Goal: Information Seeking & Learning: Learn about a topic

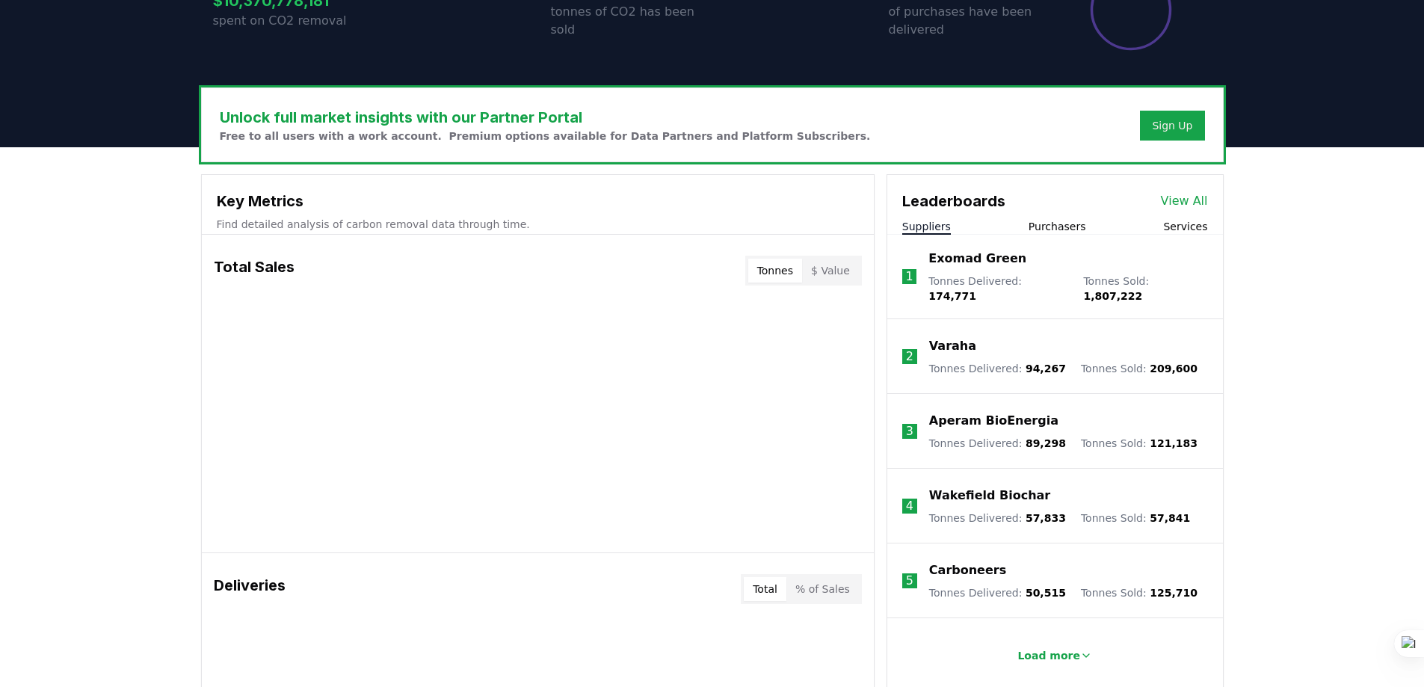
scroll to position [374, 0]
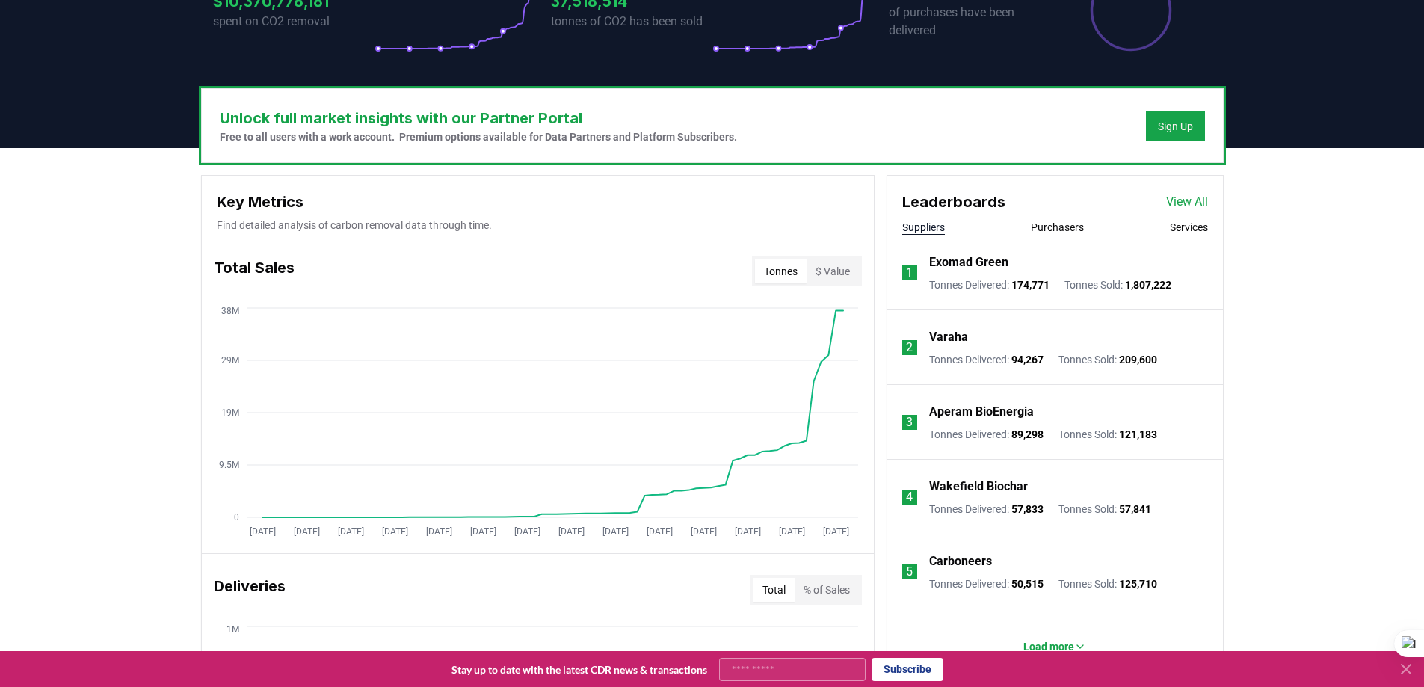
click at [1406, 670] on icon at bounding box center [1406, 669] width 9 height 9
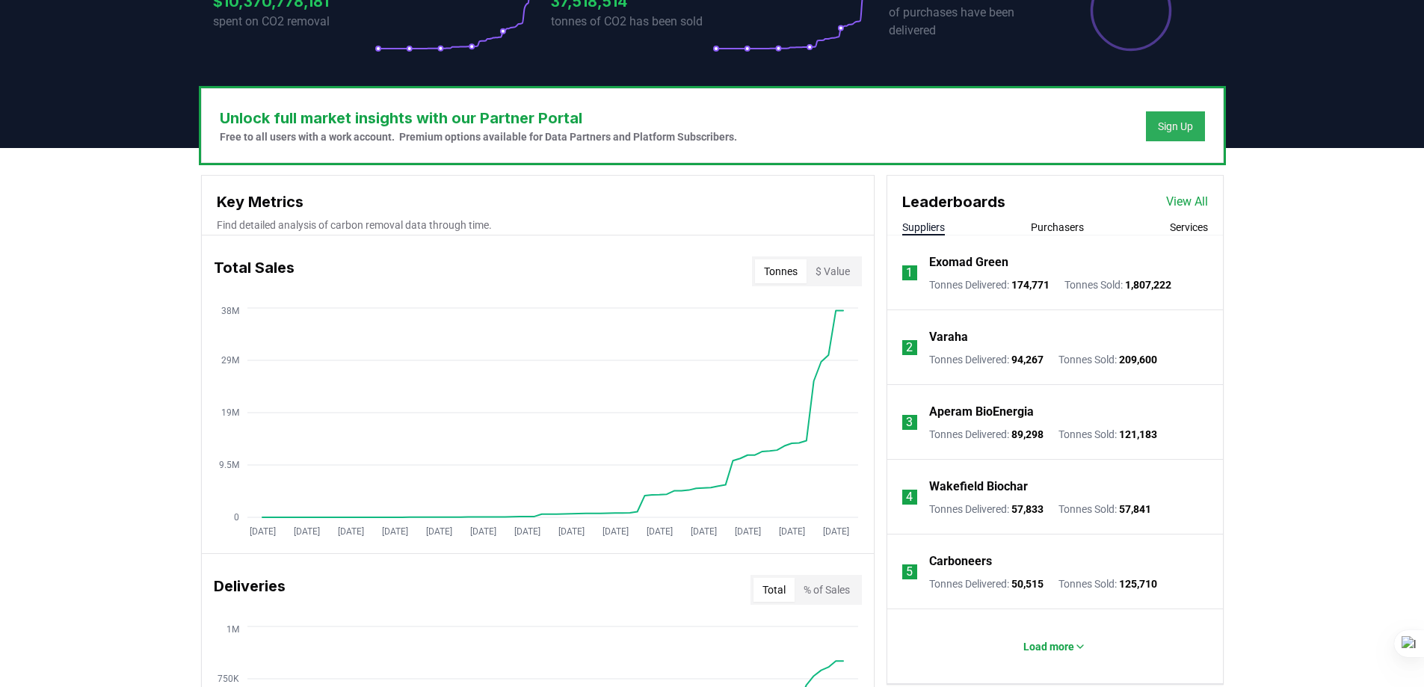
click at [1158, 135] on button "Sign Up" at bounding box center [1175, 126] width 59 height 30
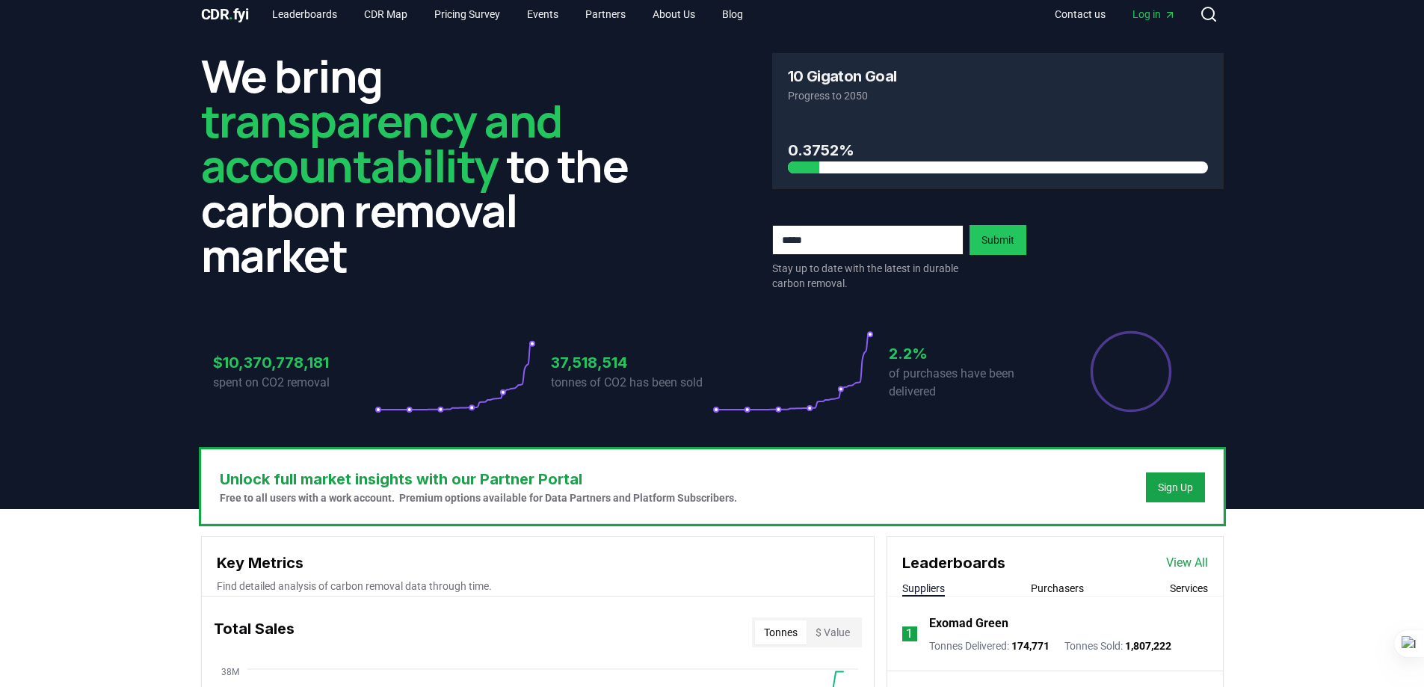
scroll to position [0, 0]
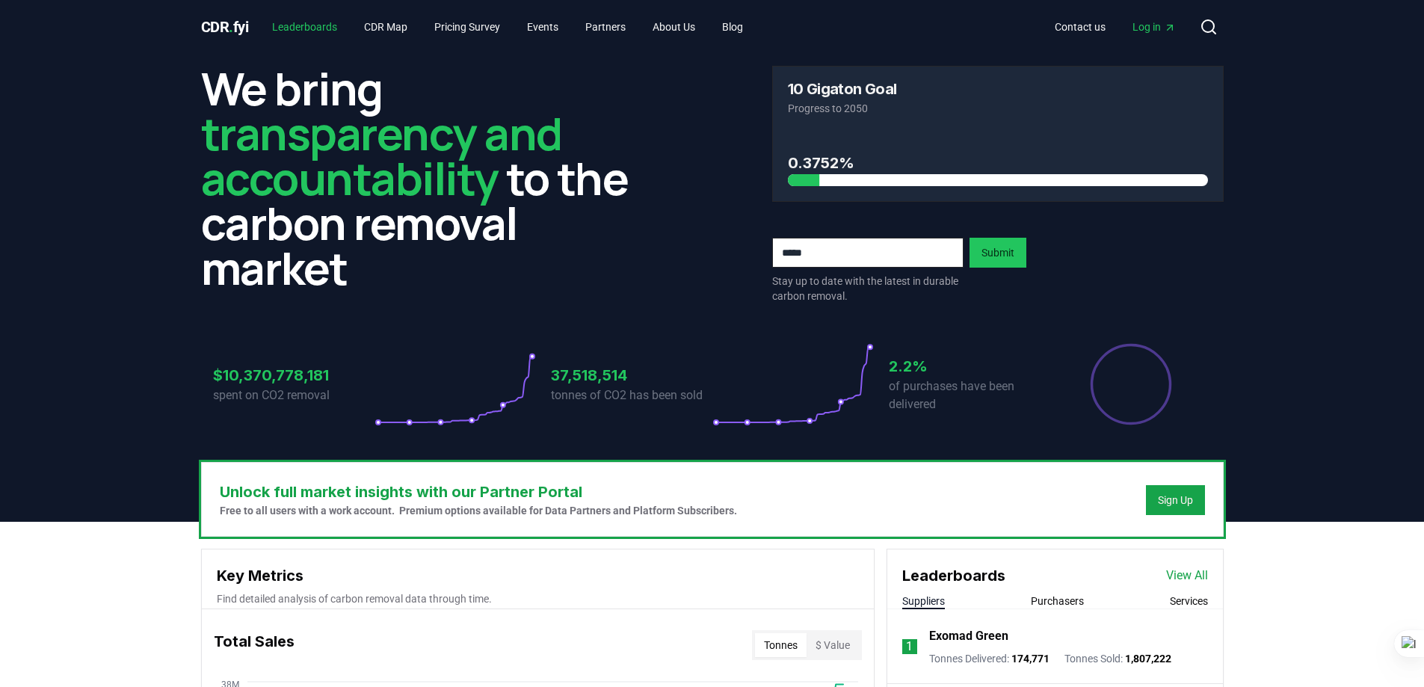
click at [316, 31] on link "Leaderboards" at bounding box center [304, 26] width 89 height 27
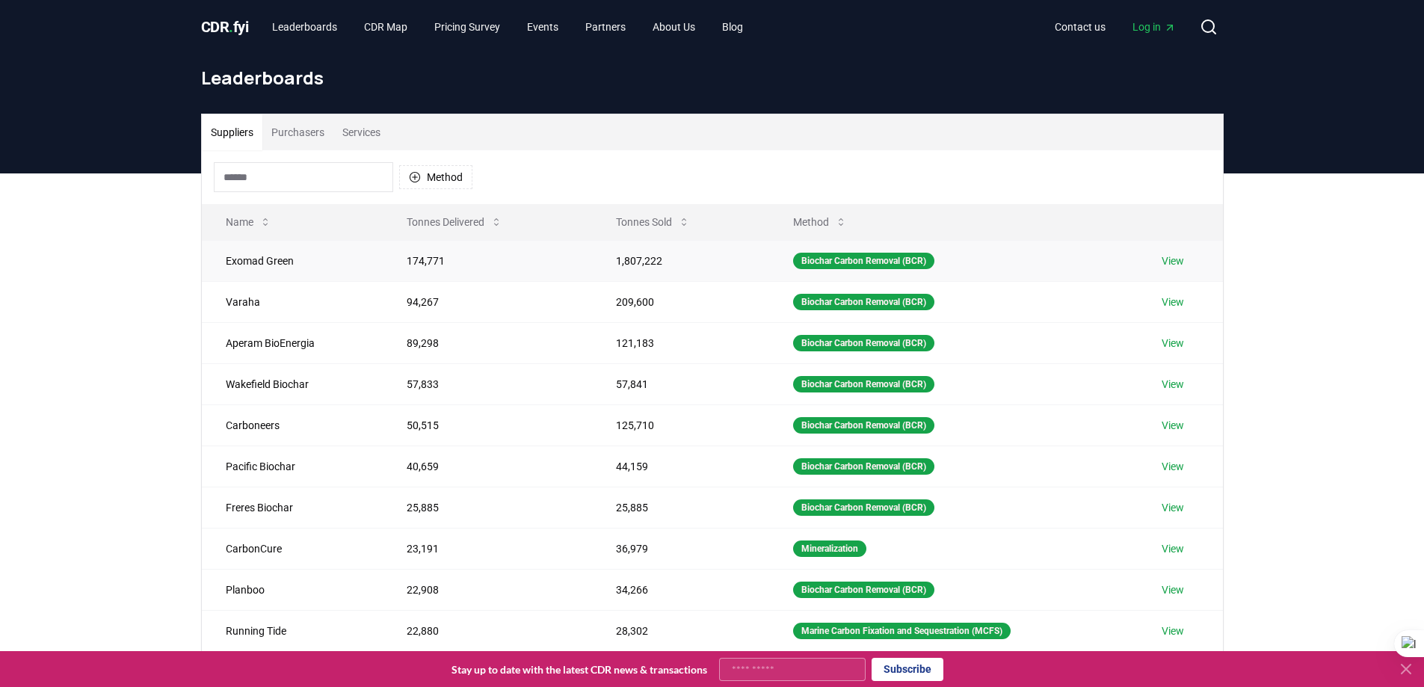
click at [1184, 258] on link "View" at bounding box center [1173, 260] width 22 height 15
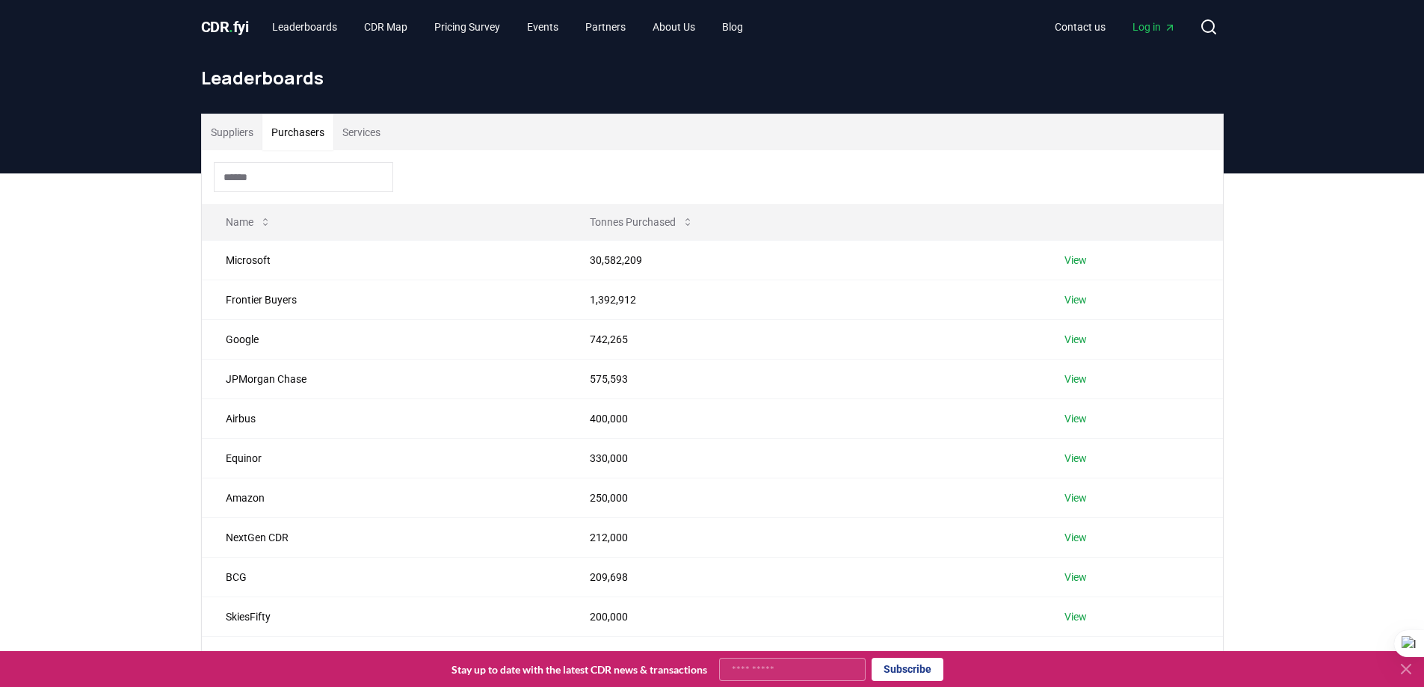
click at [301, 140] on button "Purchasers" at bounding box center [297, 132] width 71 height 36
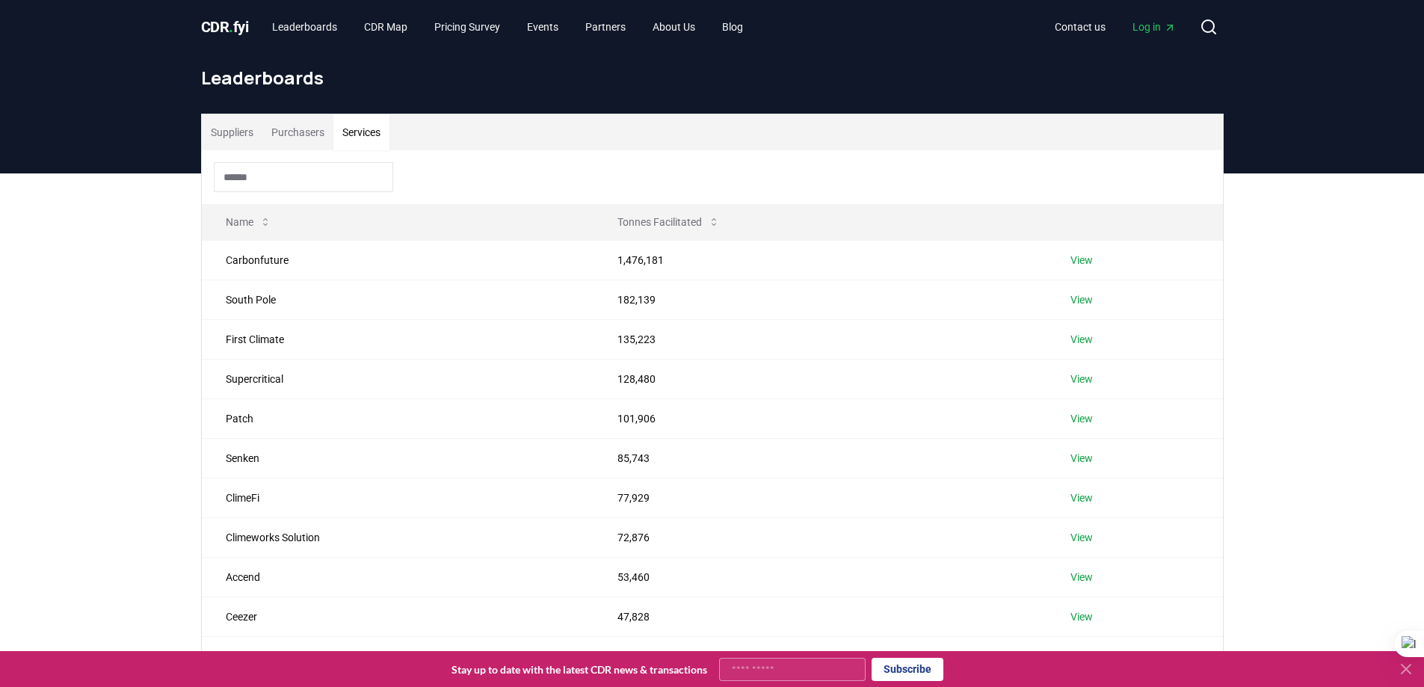
click at [348, 144] on button "Services" at bounding box center [361, 132] width 56 height 36
click at [633, 226] on button "Tonnes Facilitated" at bounding box center [669, 222] width 126 height 30
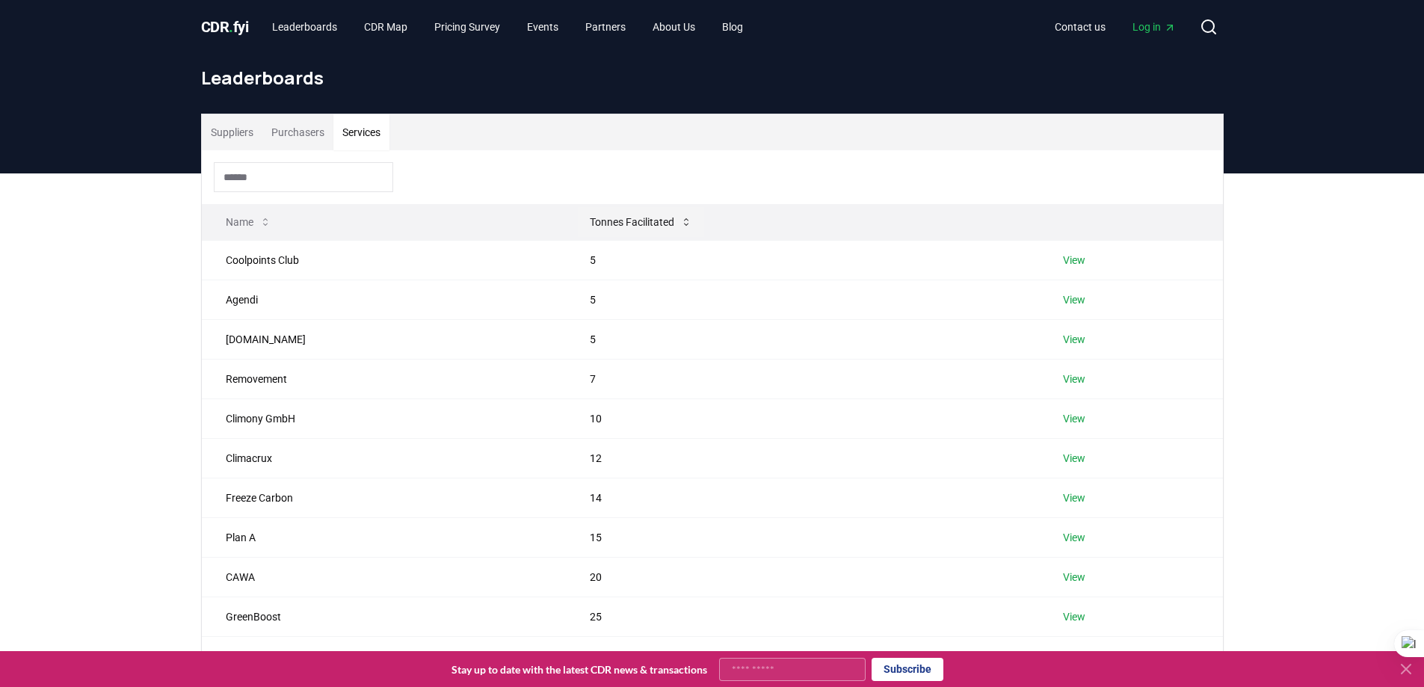
click at [633, 226] on button "Tonnes Facilitated" at bounding box center [641, 222] width 126 height 30
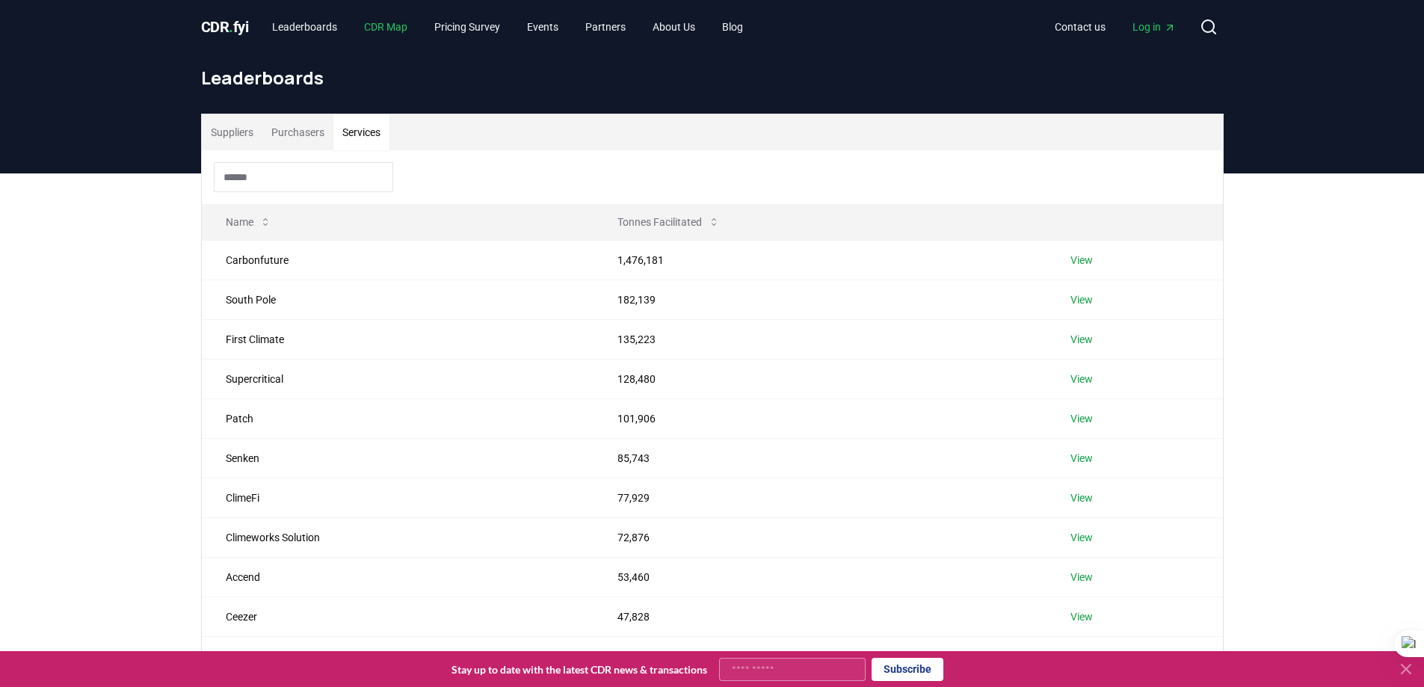
click at [373, 32] on link "CDR Map" at bounding box center [385, 26] width 67 height 27
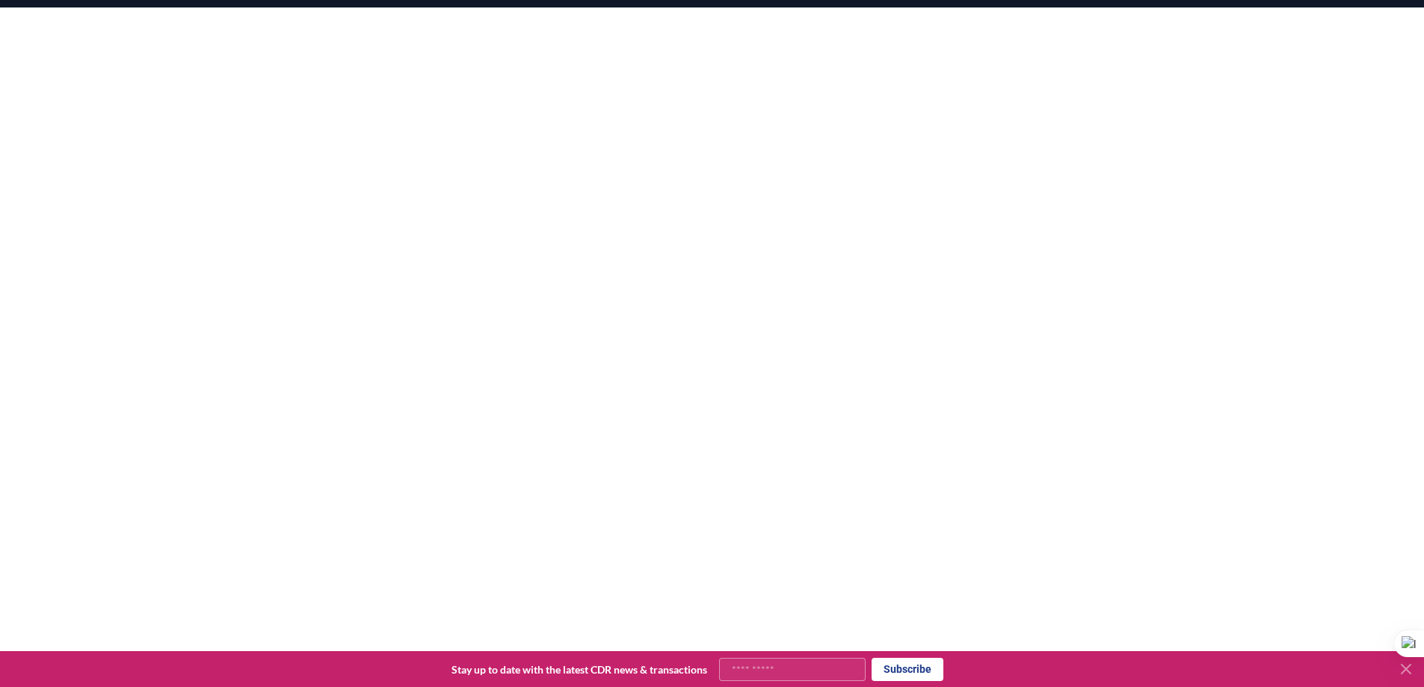
scroll to position [224, 0]
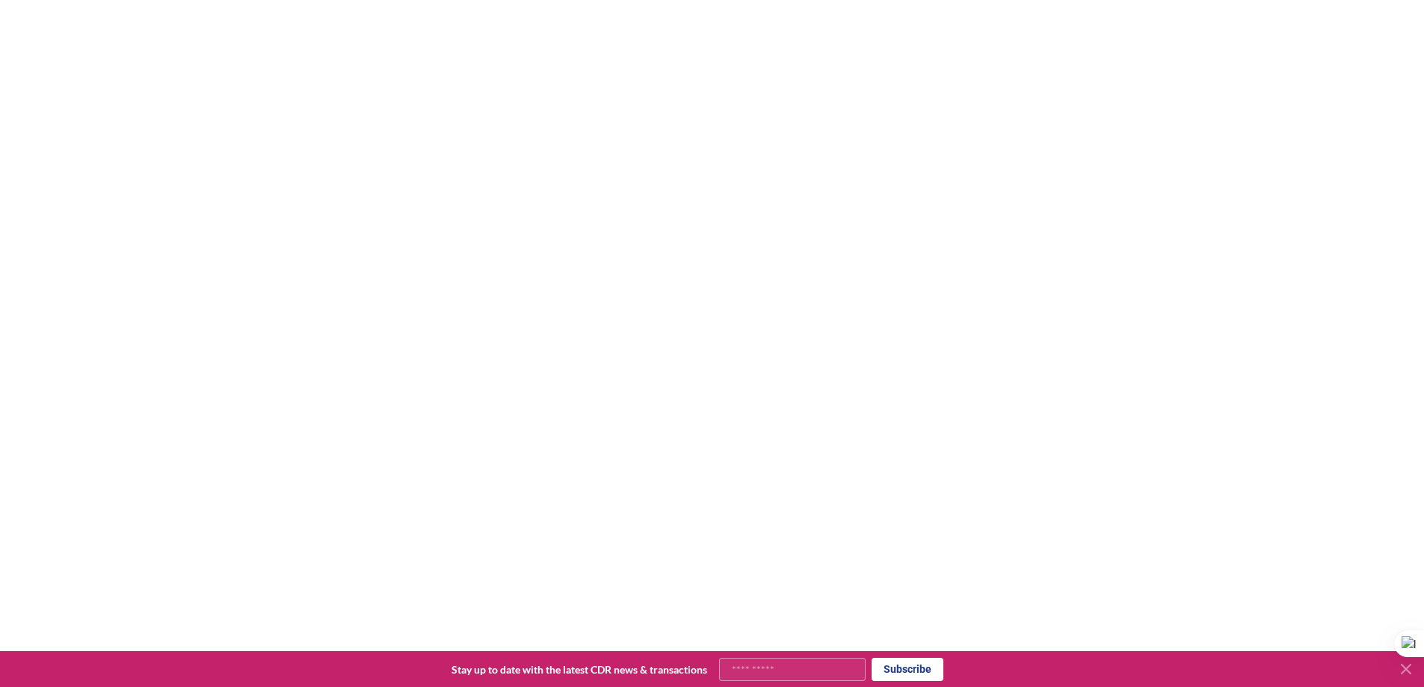
click at [1300, 292] on div at bounding box center [712, 340] width 1424 height 687
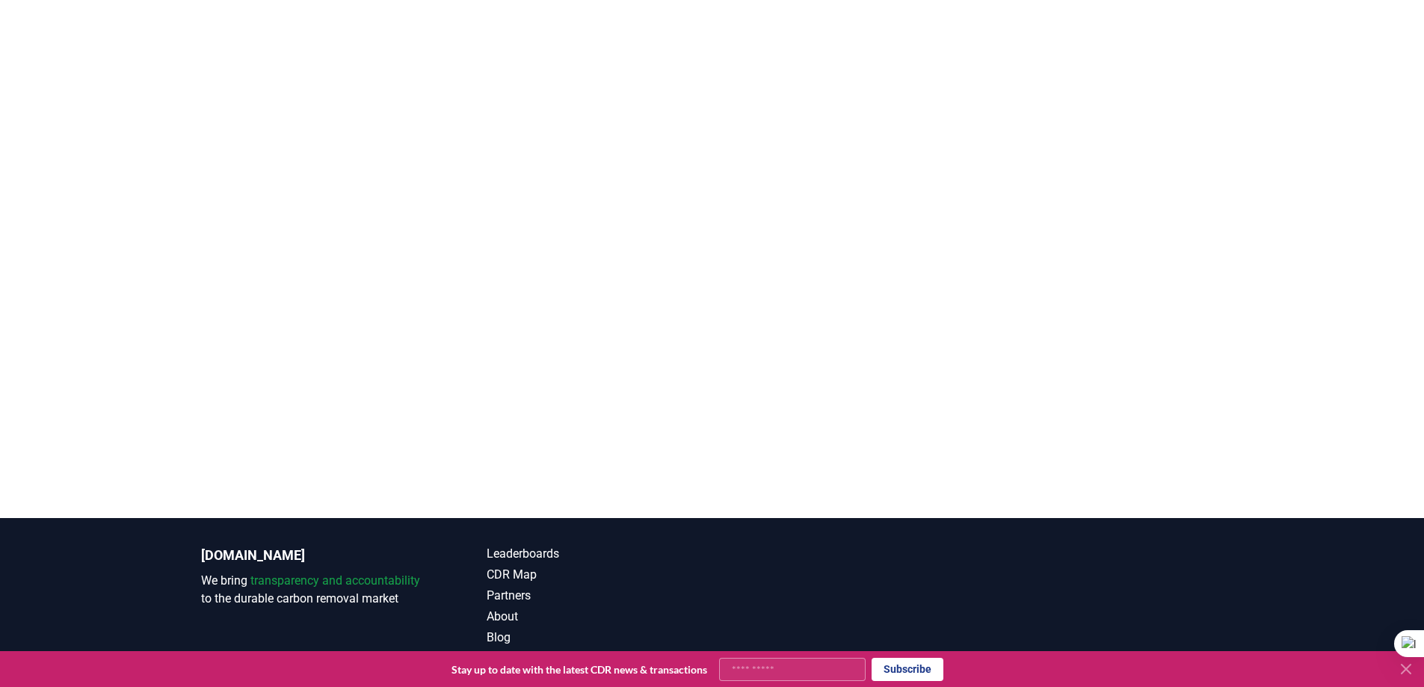
scroll to position [365, 0]
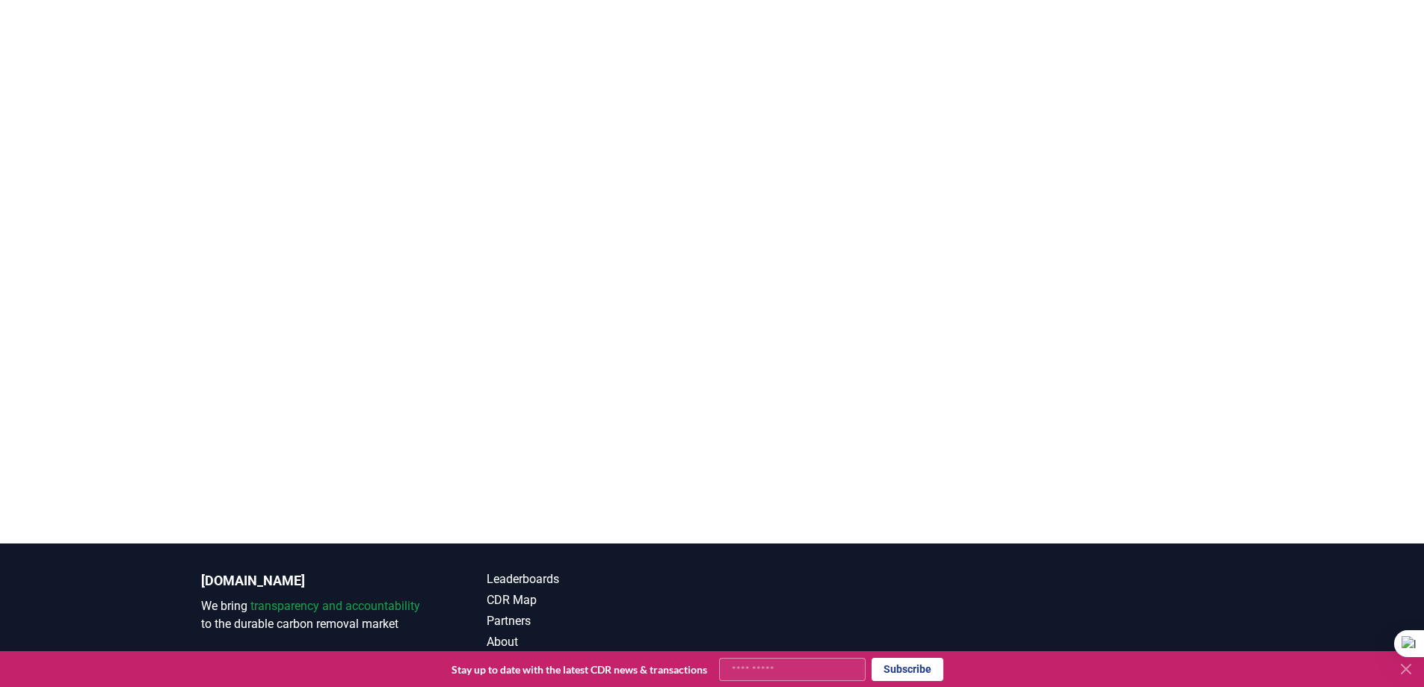
click at [1288, 350] on div at bounding box center [712, 199] width 1424 height 687
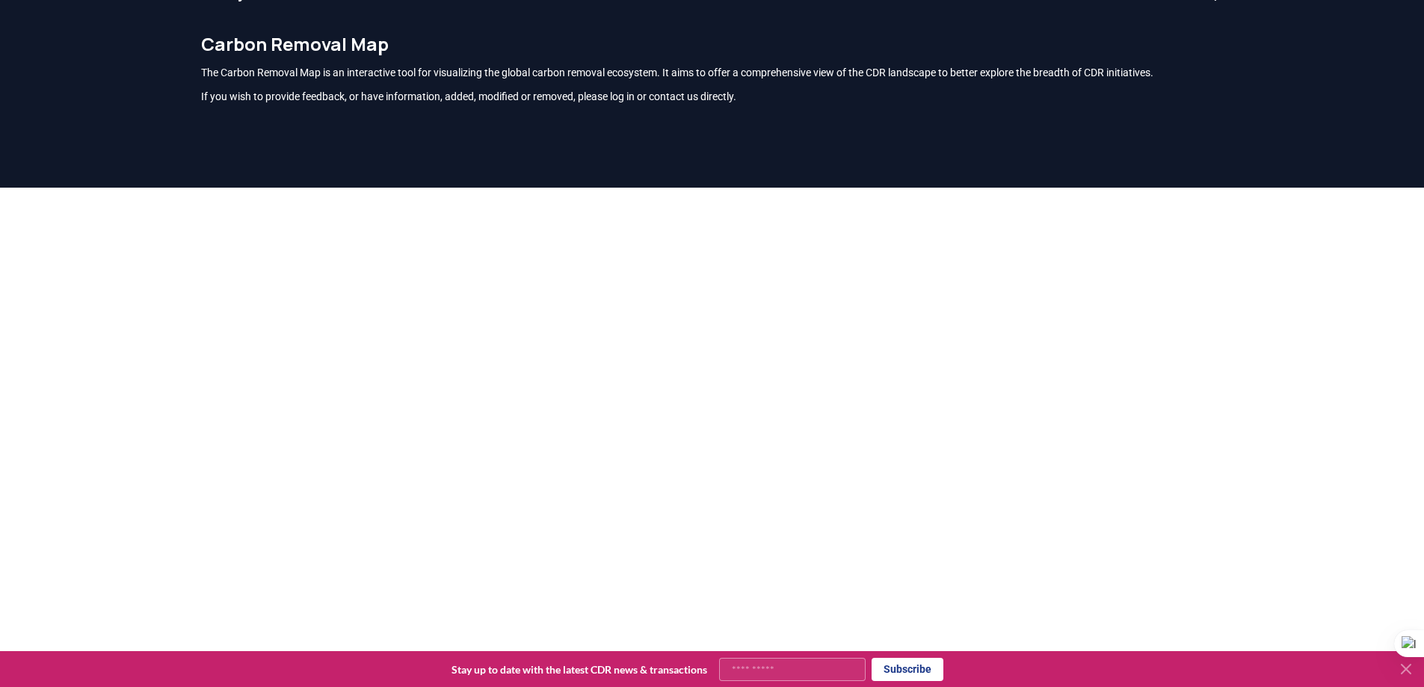
scroll to position [0, 0]
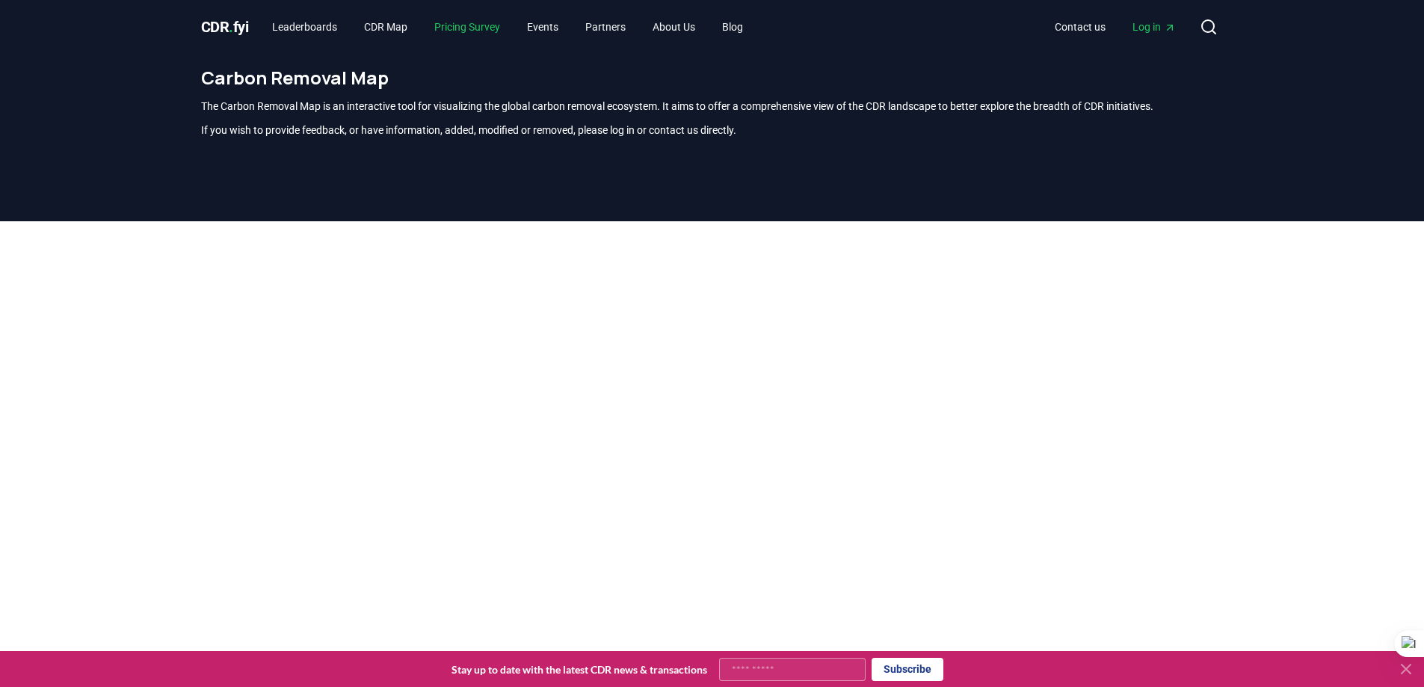
click at [497, 33] on link "Pricing Survey" at bounding box center [467, 26] width 90 height 27
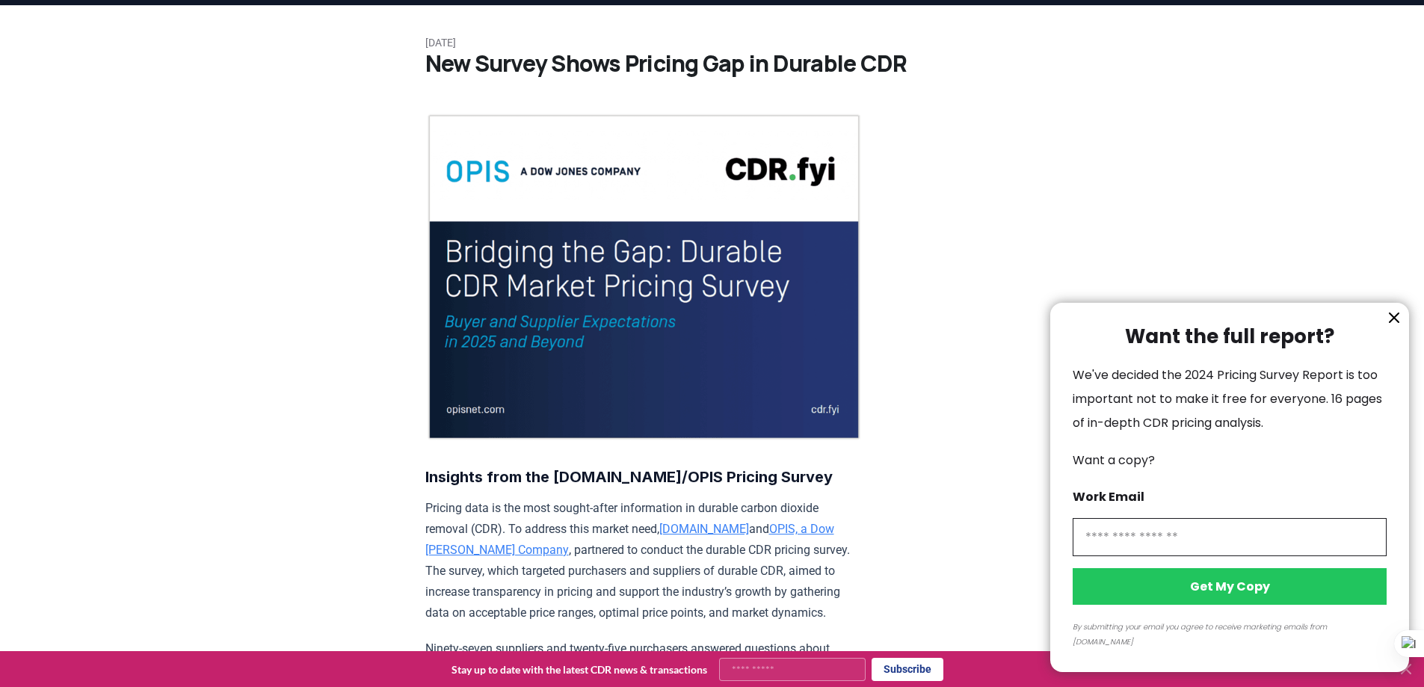
scroll to position [75, 0]
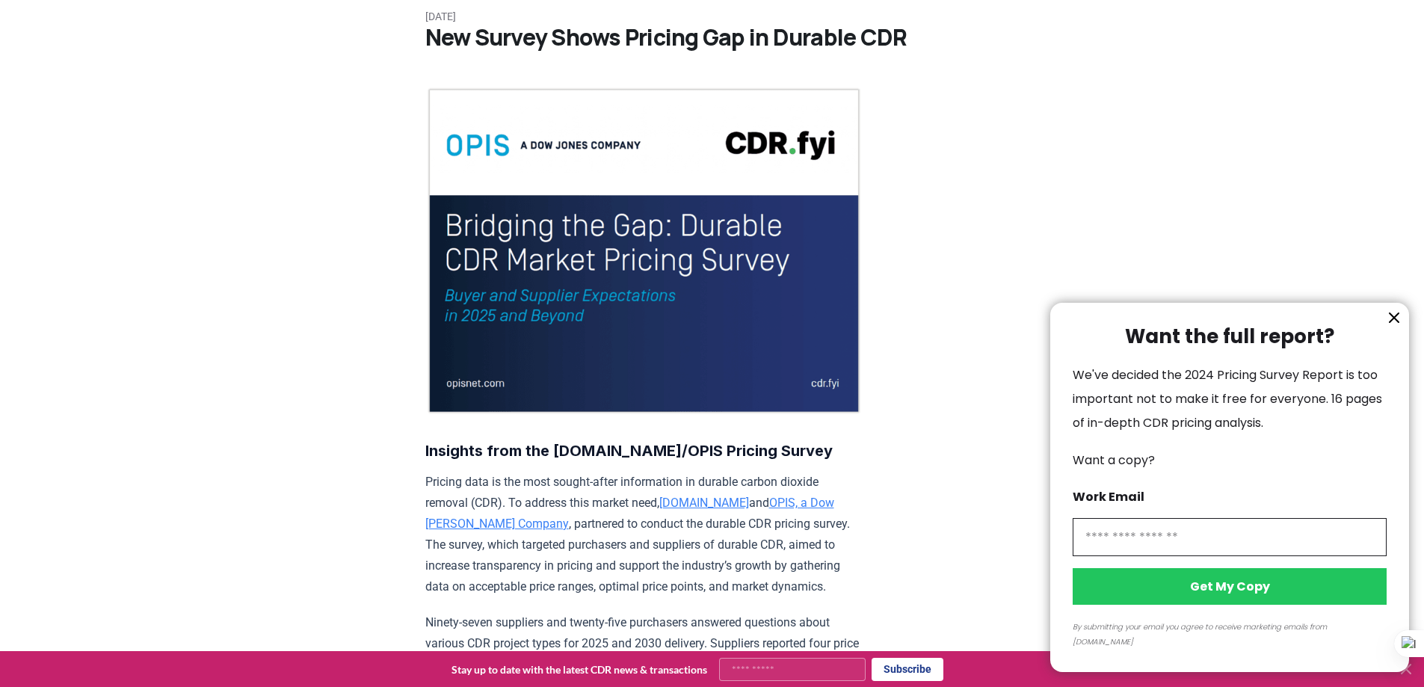
click at [1130, 550] on input "information" at bounding box center [1230, 537] width 314 height 38
type input "**********"
click at [1173, 601] on button "Get My Copy" at bounding box center [1230, 586] width 314 height 37
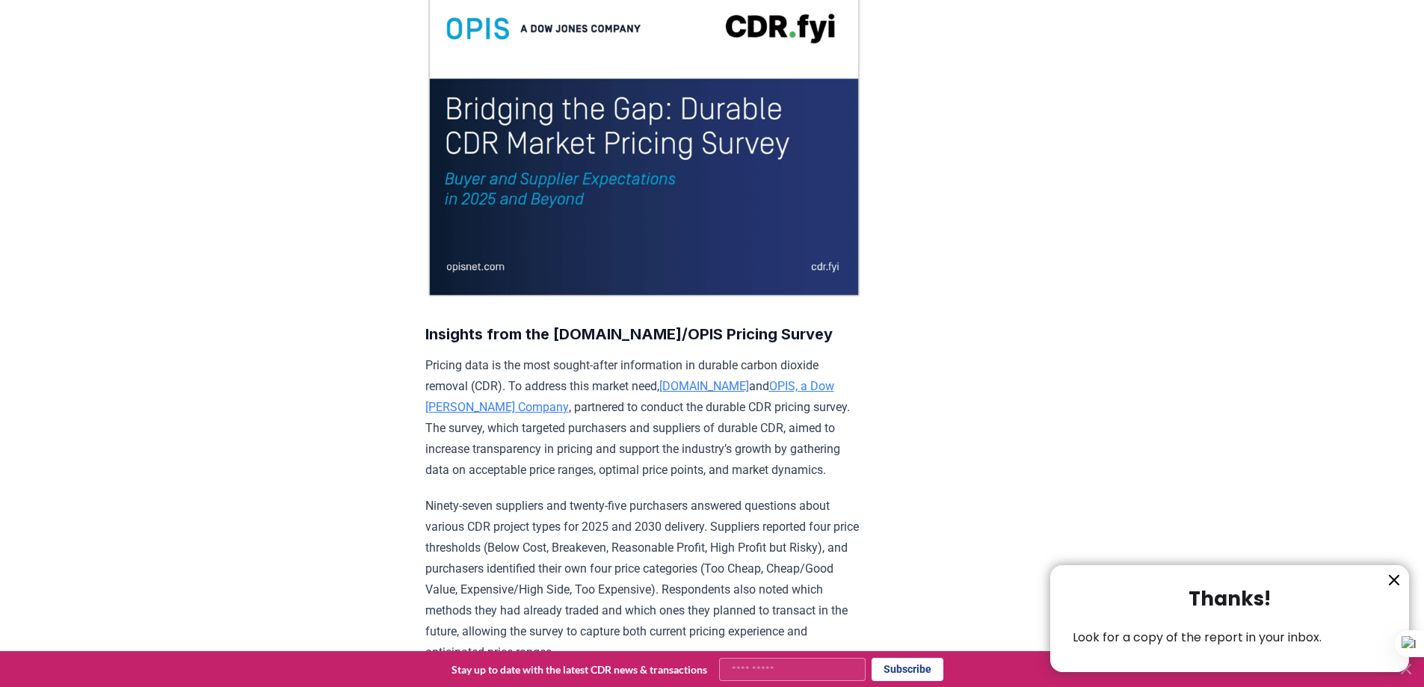
scroll to position [224, 0]
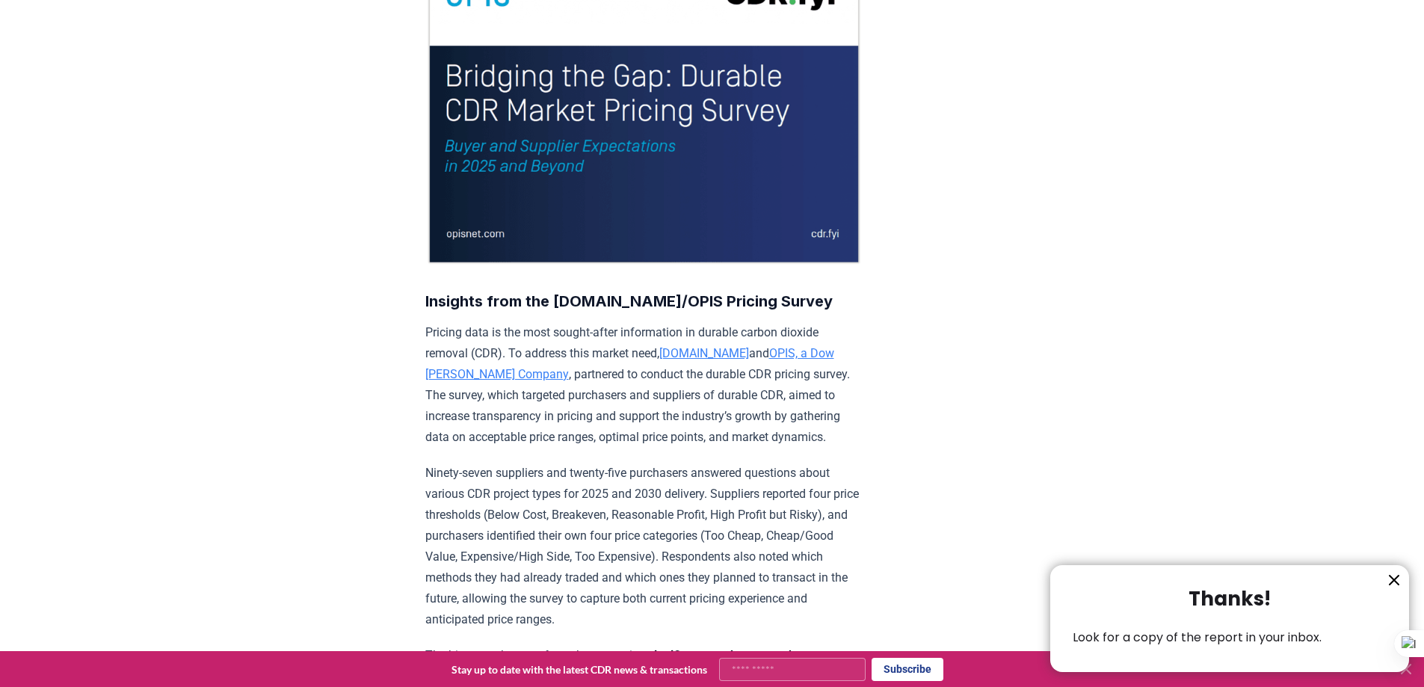
click at [622, 330] on div at bounding box center [712, 343] width 1424 height 687
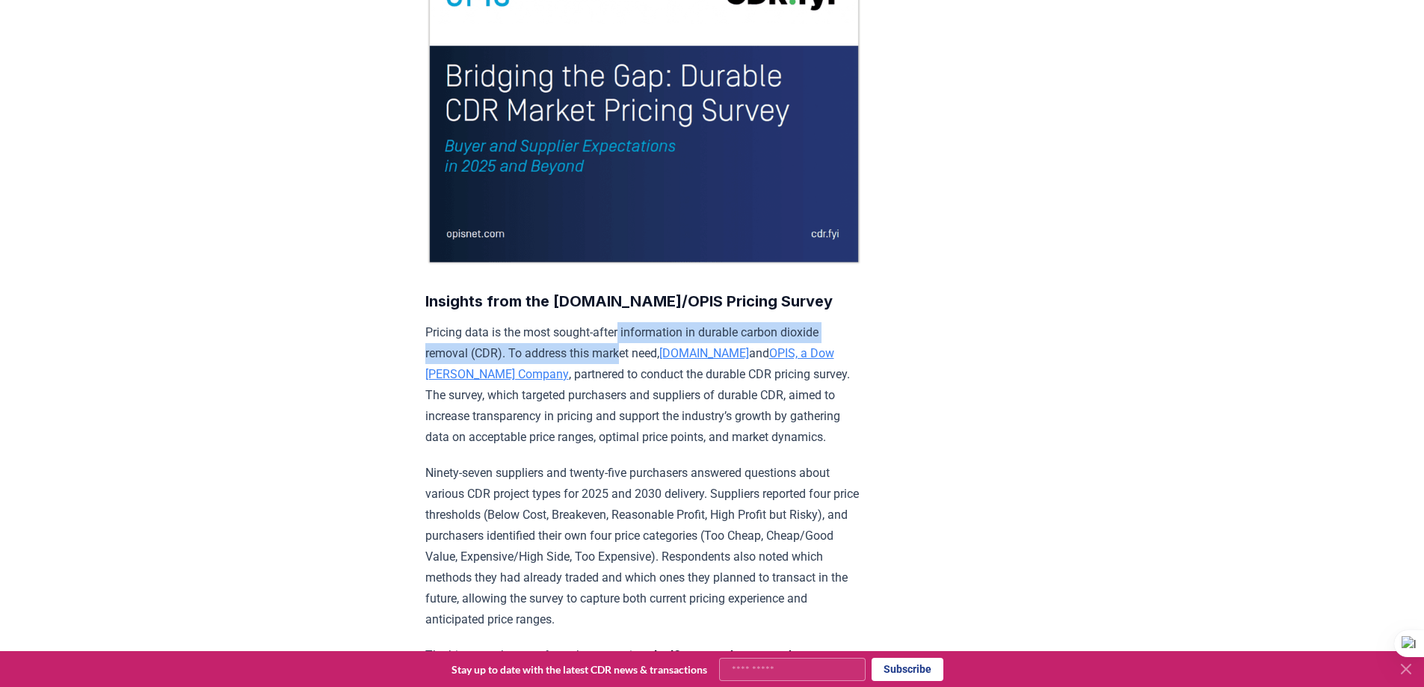
drag, startPoint x: 622, startPoint y: 330, endPoint x: 619, endPoint y: 349, distance: 19.7
click at [619, 349] on p "Pricing data is the most sought-after information in durable carbon dioxide rem…" at bounding box center [643, 385] width 437 height 126
click at [615, 341] on p "Pricing data is the most sought-after information in durable carbon dioxide rem…" at bounding box center [643, 385] width 437 height 126
click at [613, 340] on p "Pricing data is the most sought-after information in durable carbon dioxide rem…" at bounding box center [643, 385] width 437 height 126
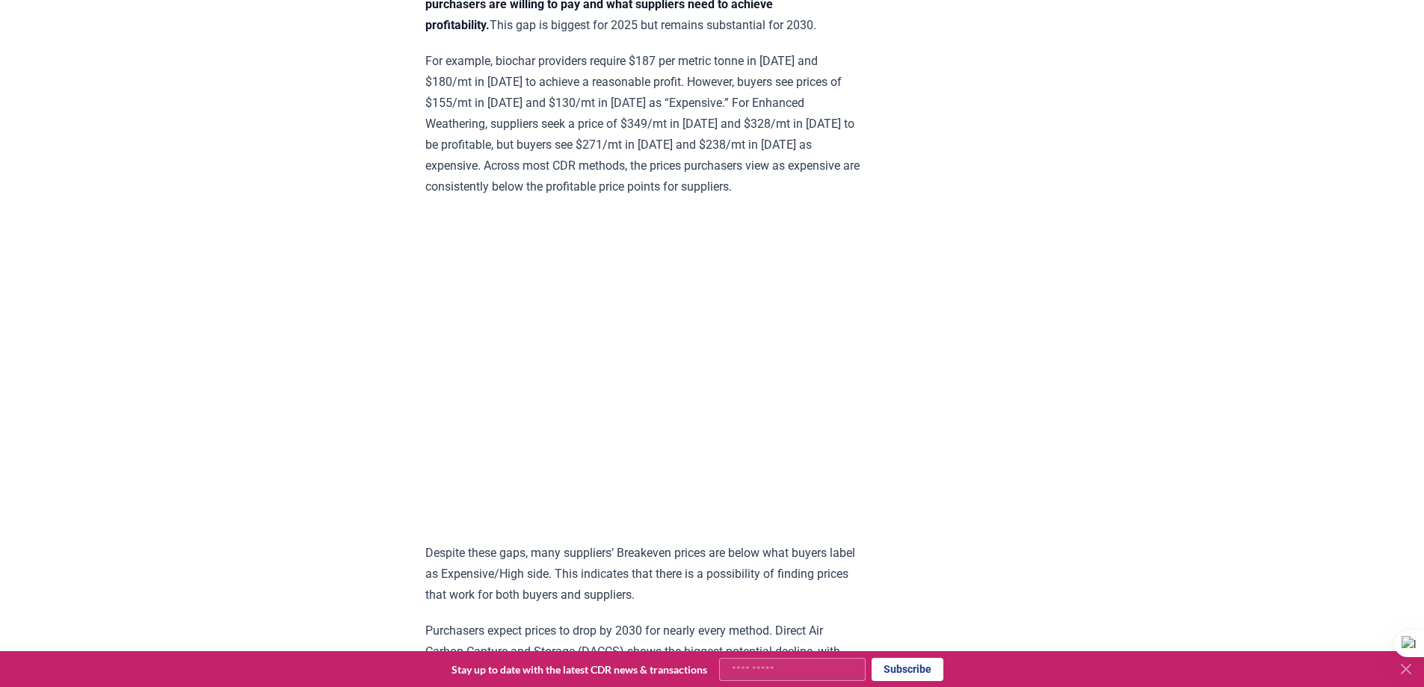
scroll to position [897, 0]
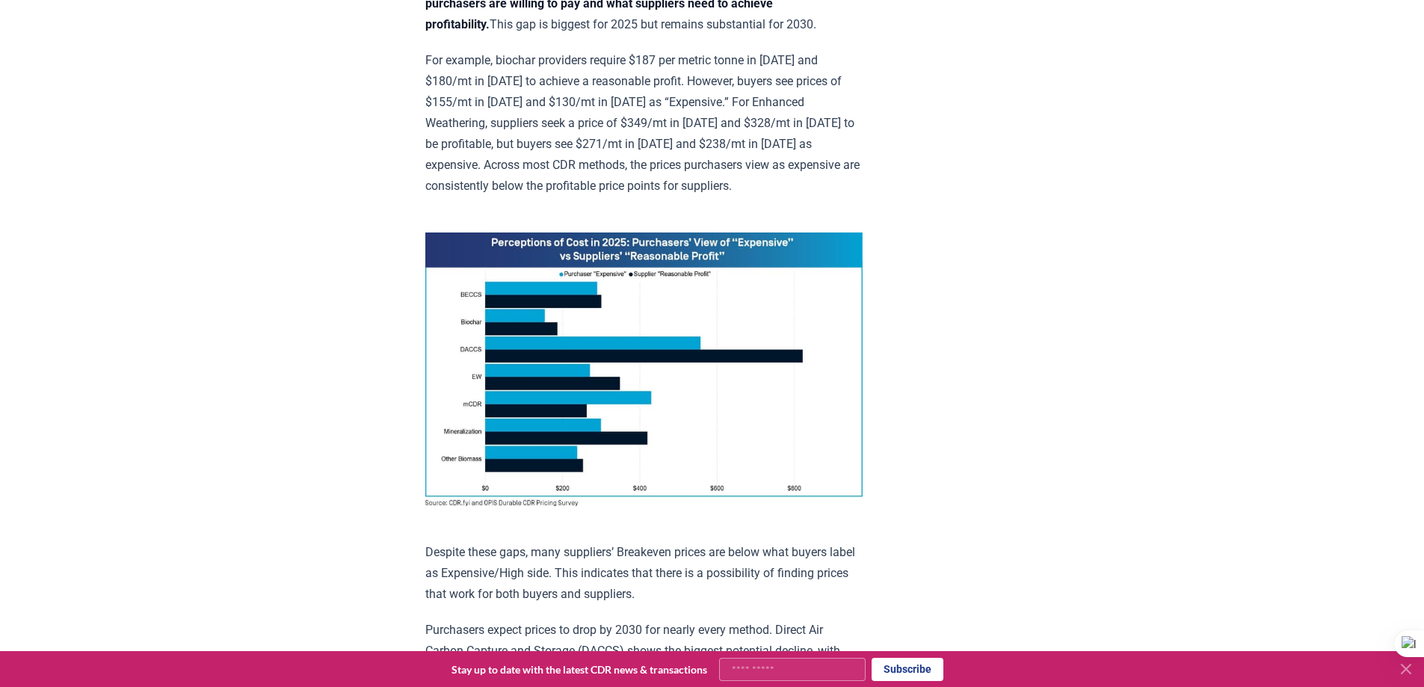
click at [751, 162] on p "For example, biochar providers require $187 per metric tonne in 2025 and $180/m…" at bounding box center [643, 123] width 437 height 147
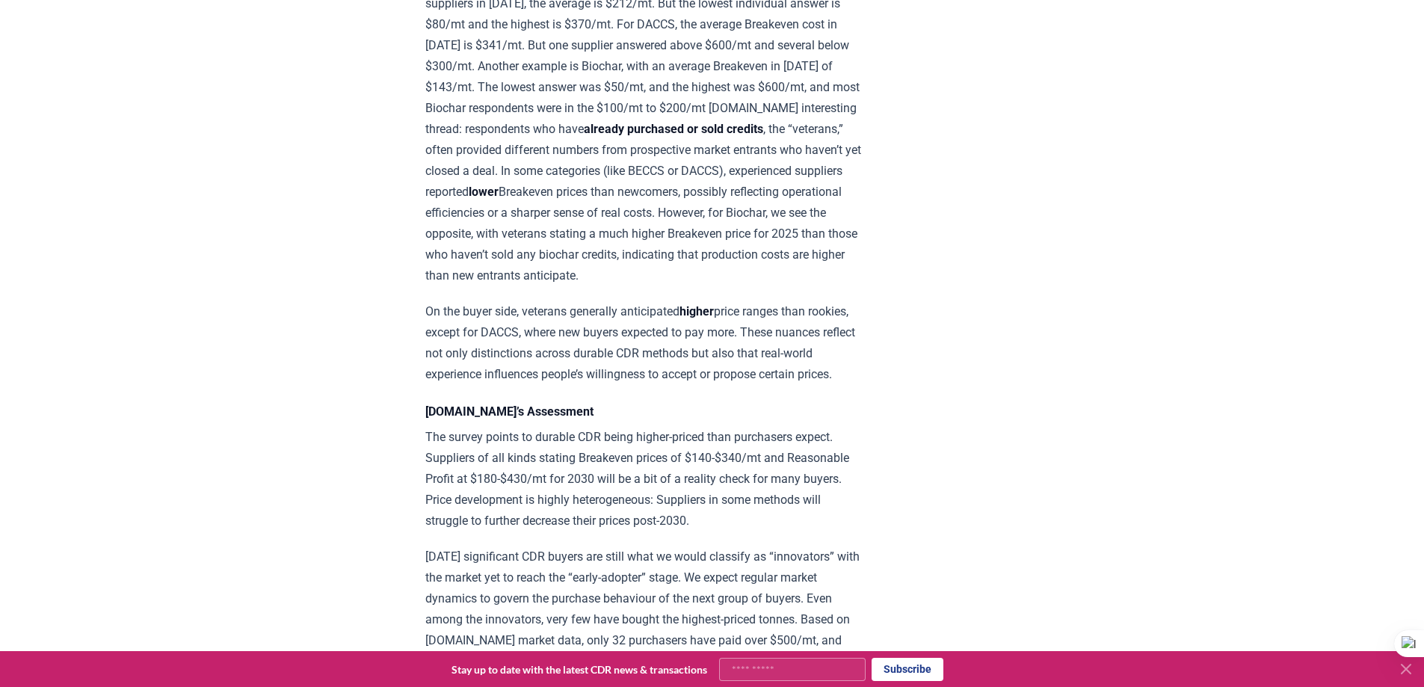
scroll to position [1720, 0]
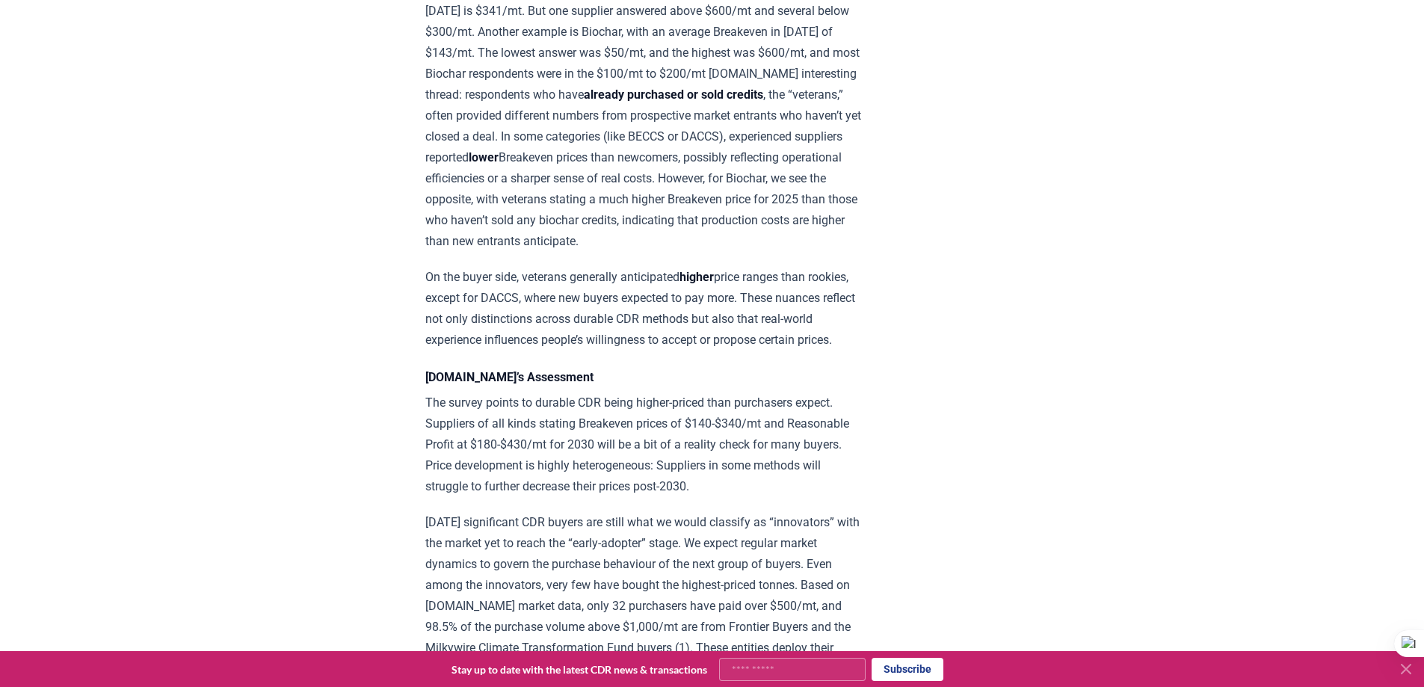
click at [763, 195] on p "The average values also hide disparate answers. For example, if we look at the …" at bounding box center [643, 84] width 437 height 335
click at [753, 201] on div at bounding box center [753, 201] width 0 height 0
click at [728, 187] on p "The average values also hide disparate answers. For example, if we look at the …" at bounding box center [643, 84] width 437 height 335
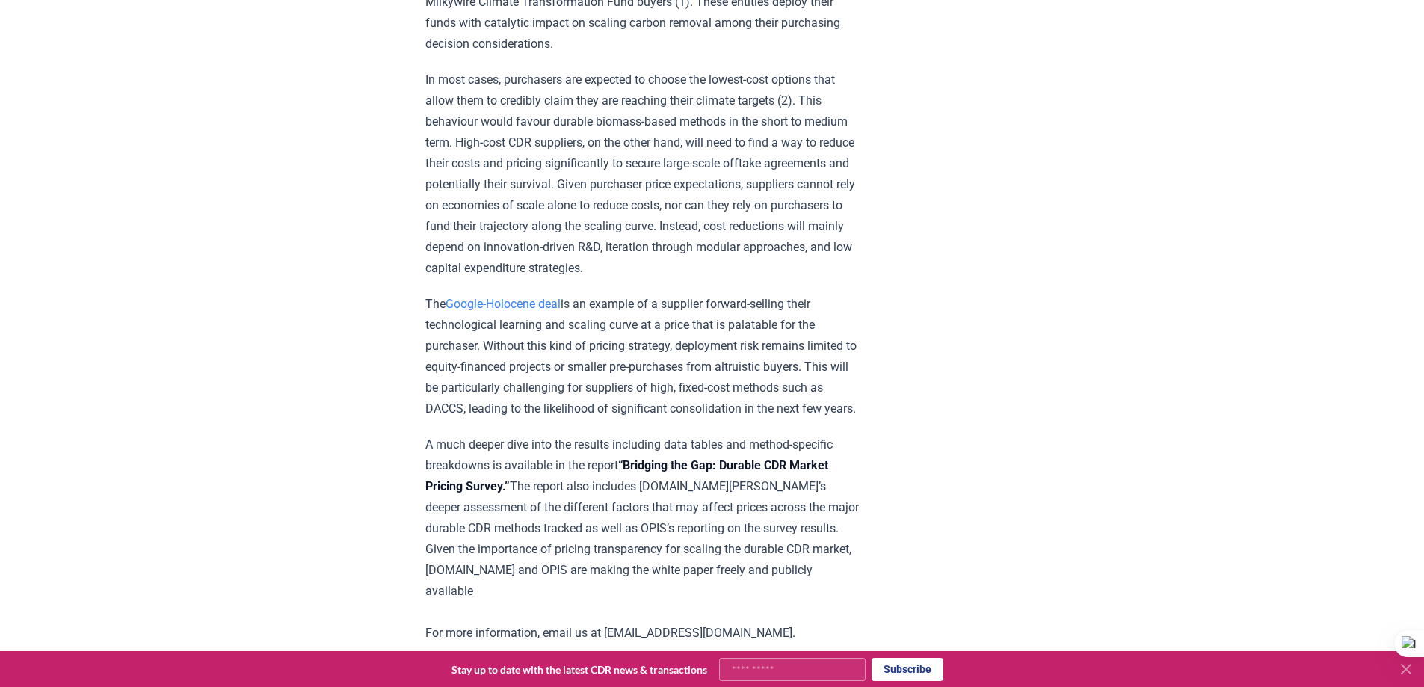
scroll to position [2393, 0]
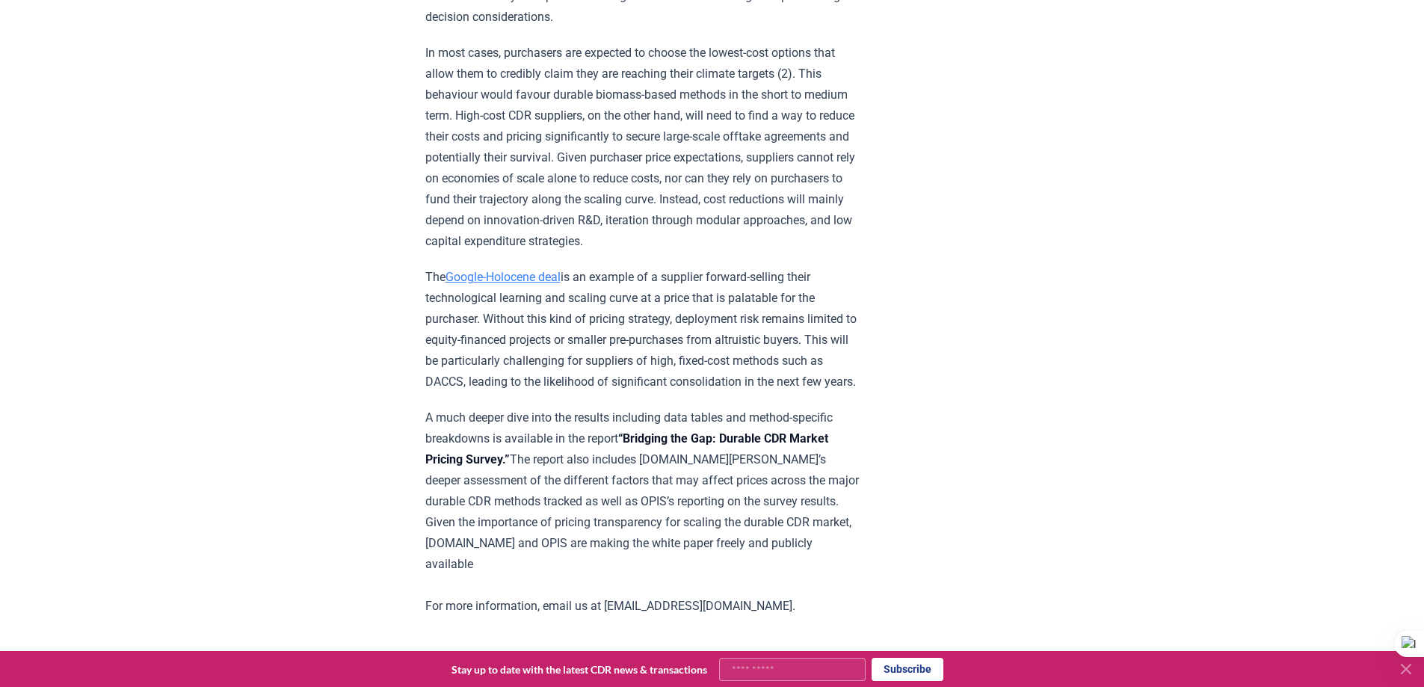
click at [1402, 670] on icon at bounding box center [1407, 669] width 18 height 18
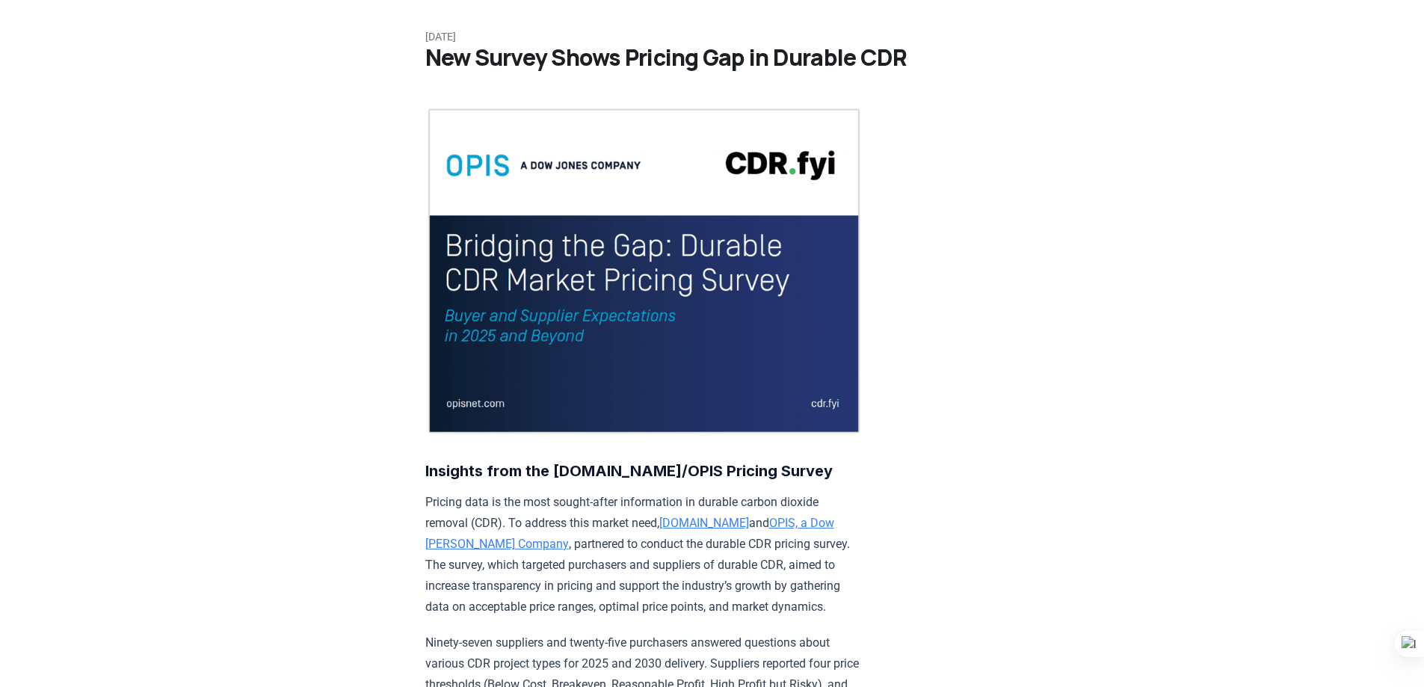
scroll to position [0, 0]
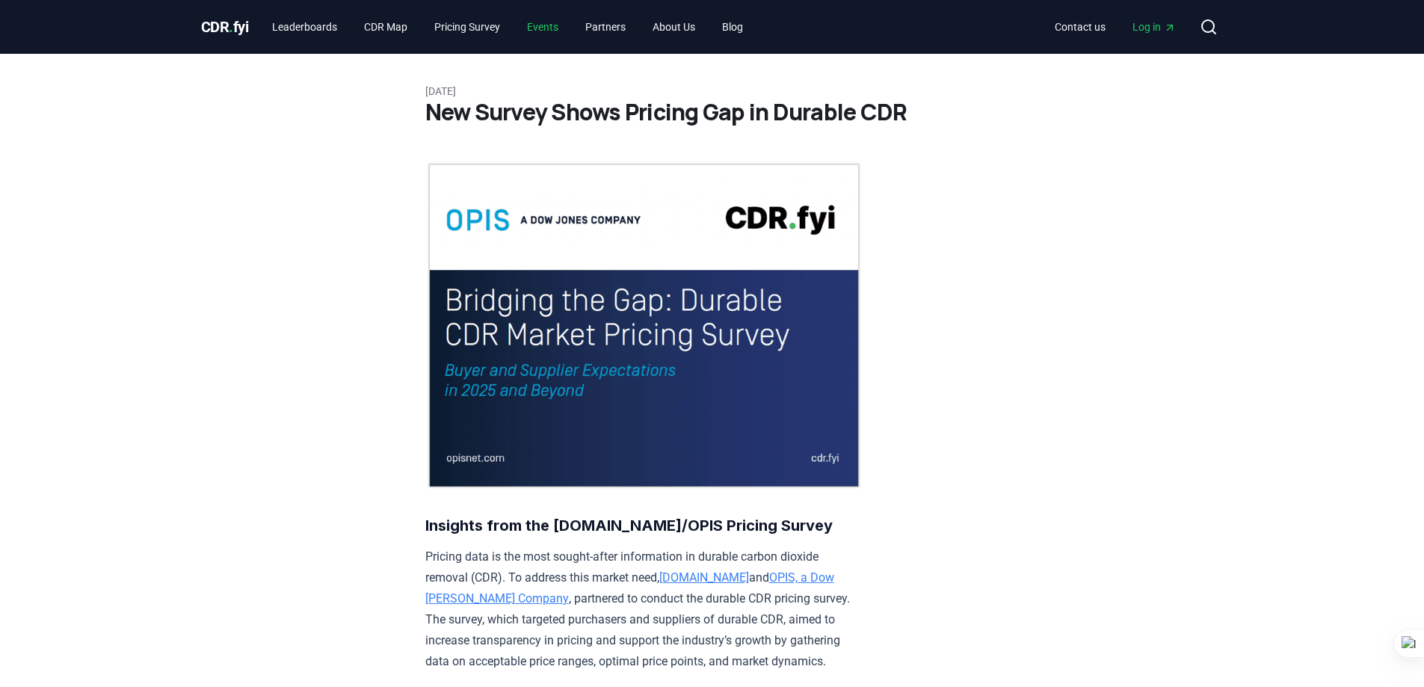
click at [535, 19] on link "Events" at bounding box center [542, 26] width 55 height 27
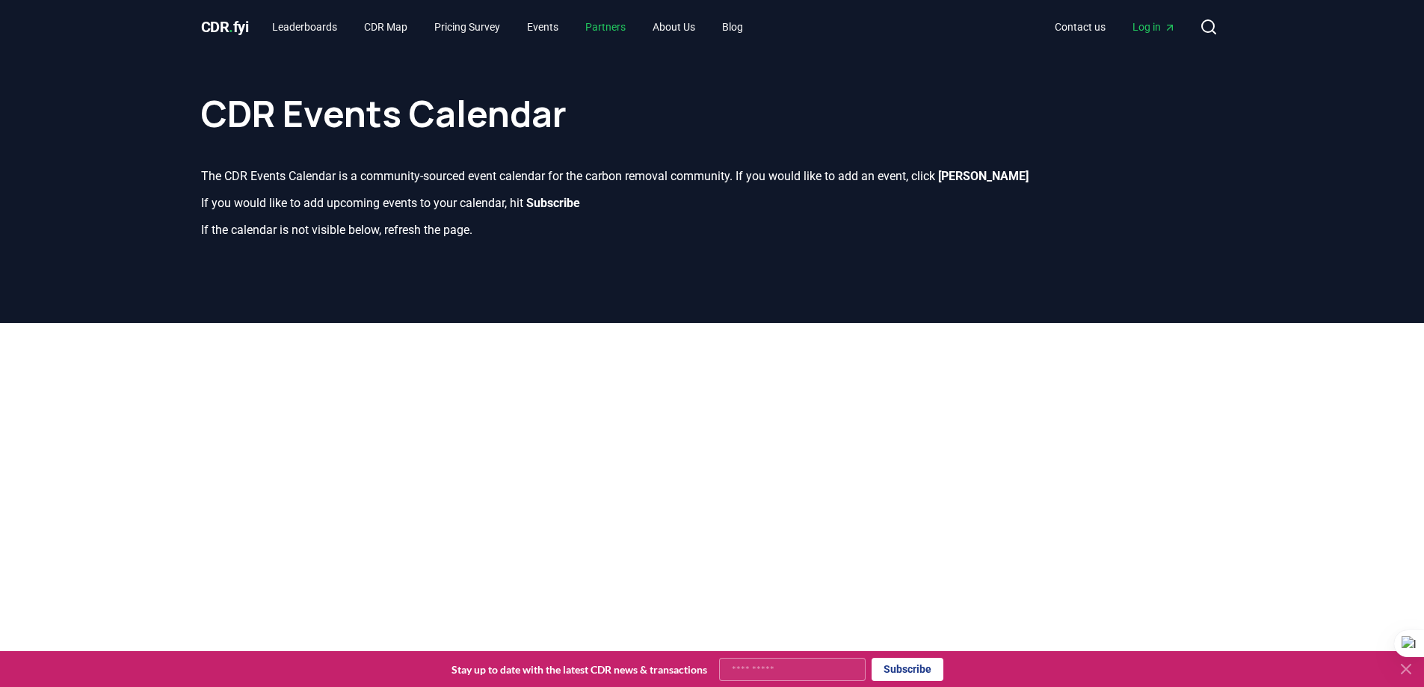
click at [609, 31] on link "Partners" at bounding box center [606, 26] width 64 height 27
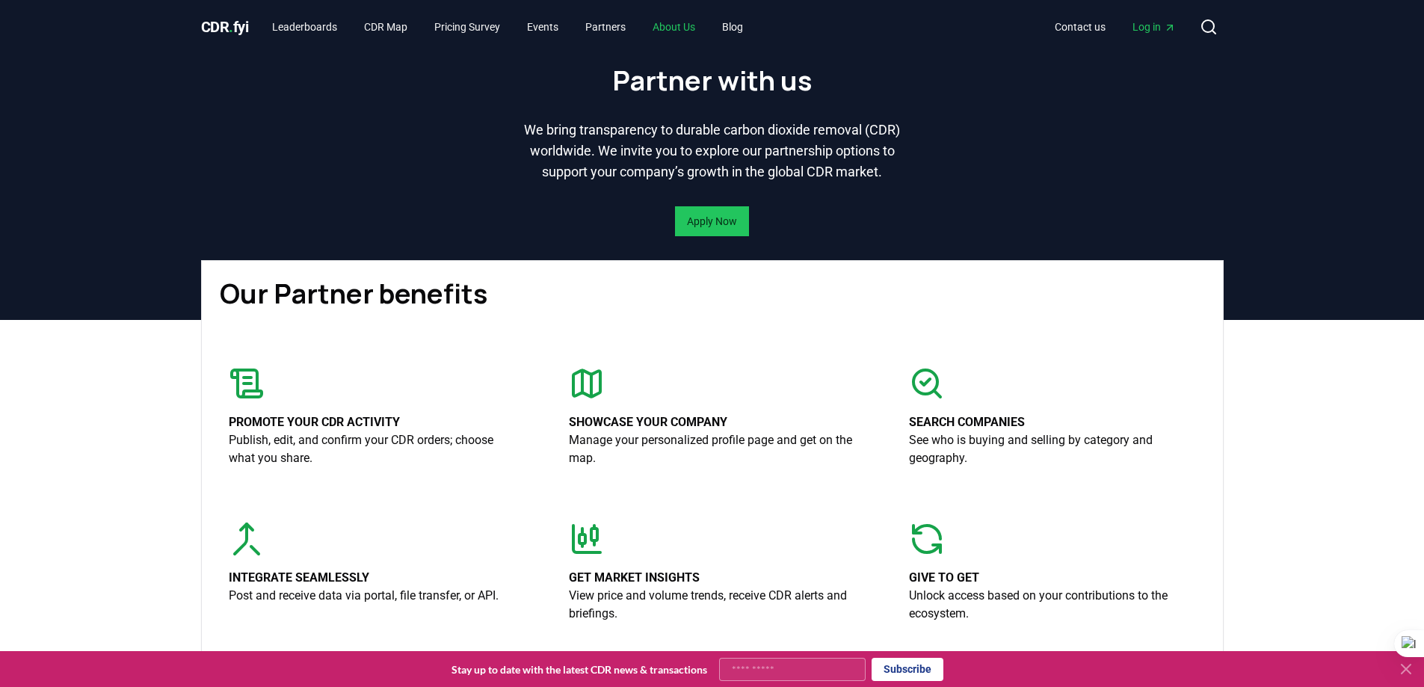
click at [707, 32] on link "About Us" at bounding box center [674, 26] width 67 height 27
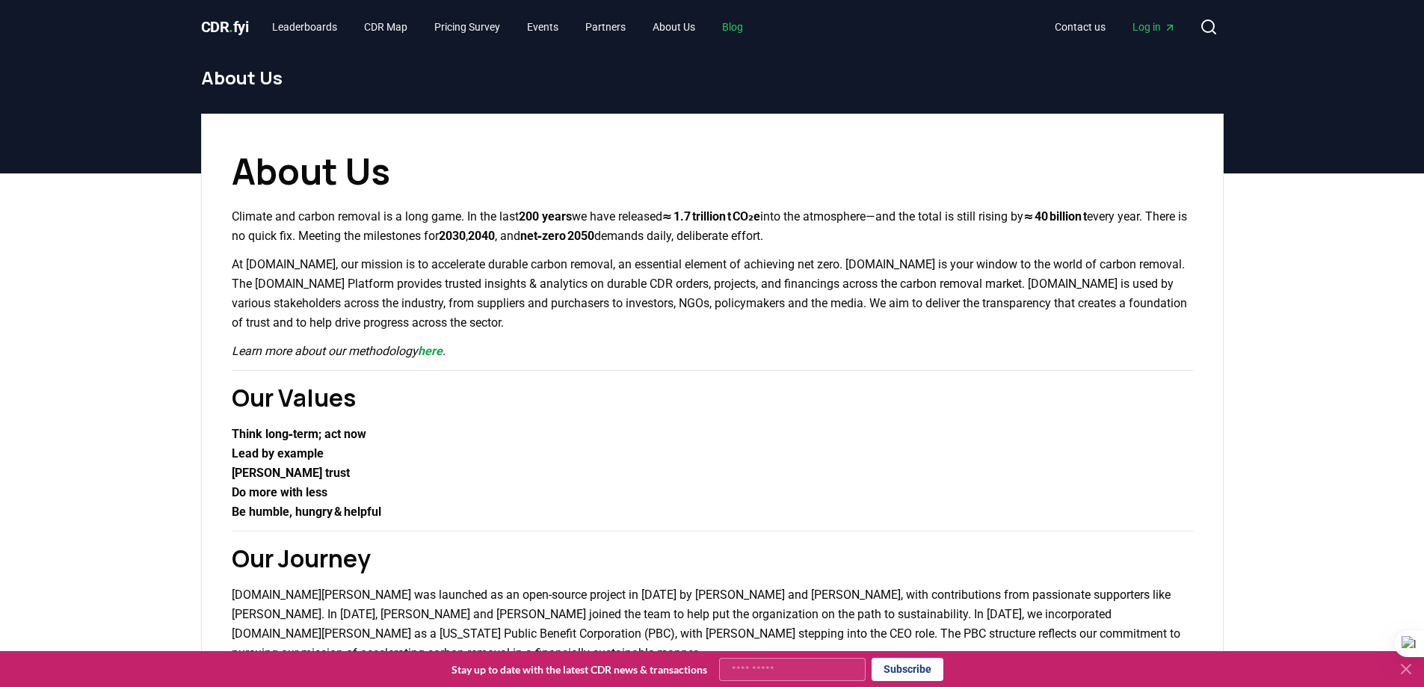
click at [750, 37] on link "Blog" at bounding box center [732, 26] width 45 height 27
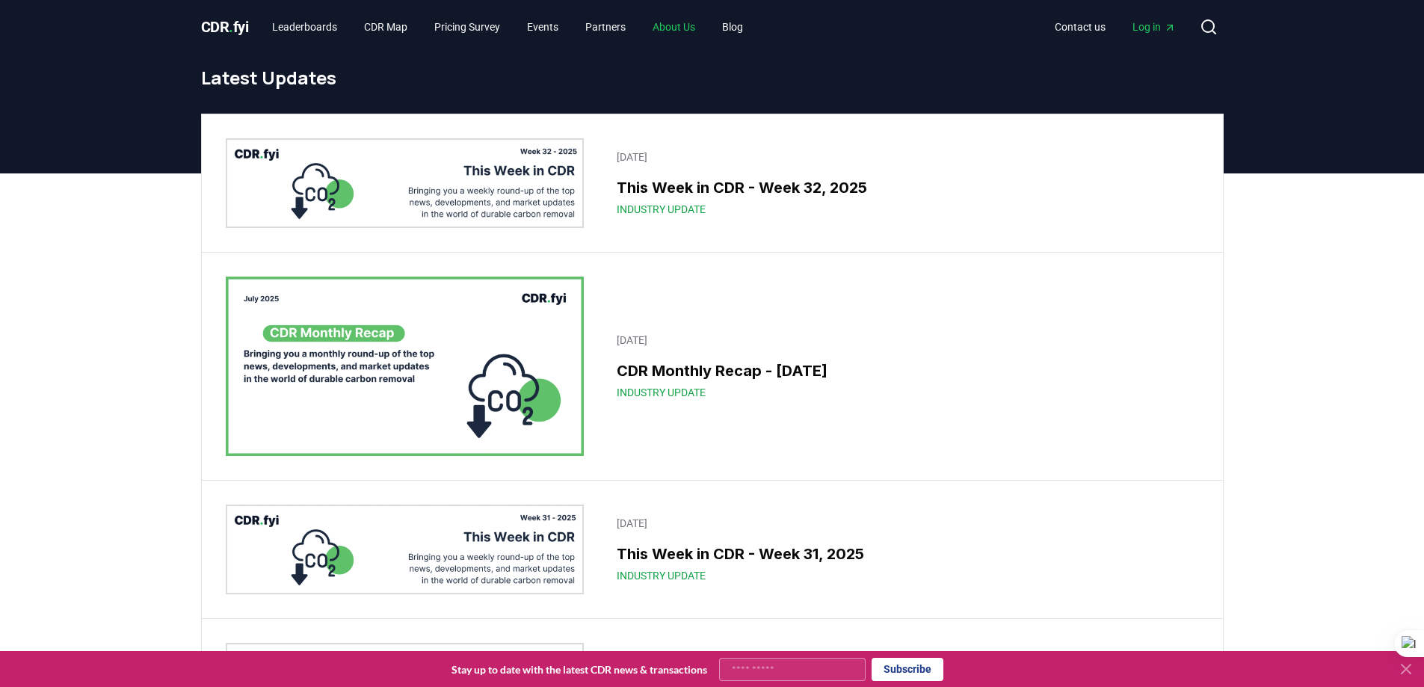
click at [677, 34] on link "About Us" at bounding box center [674, 26] width 67 height 27
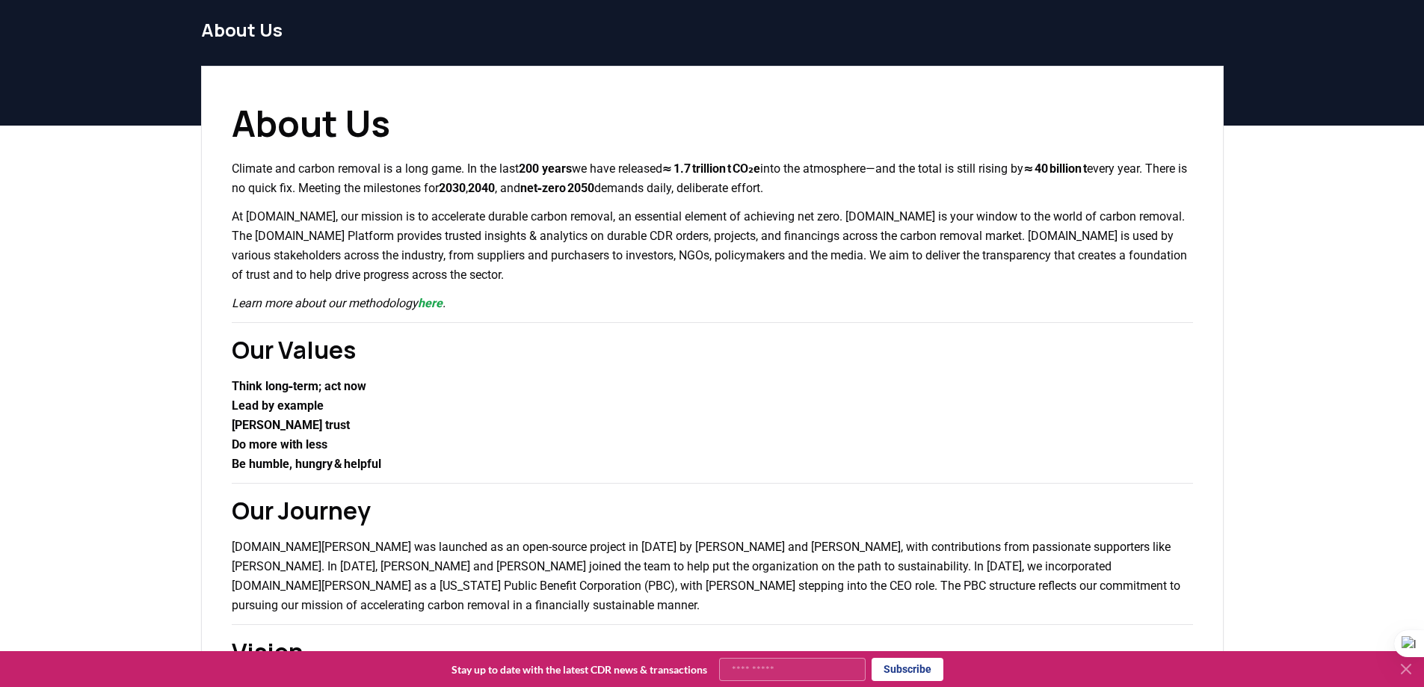
scroll to position [75, 0]
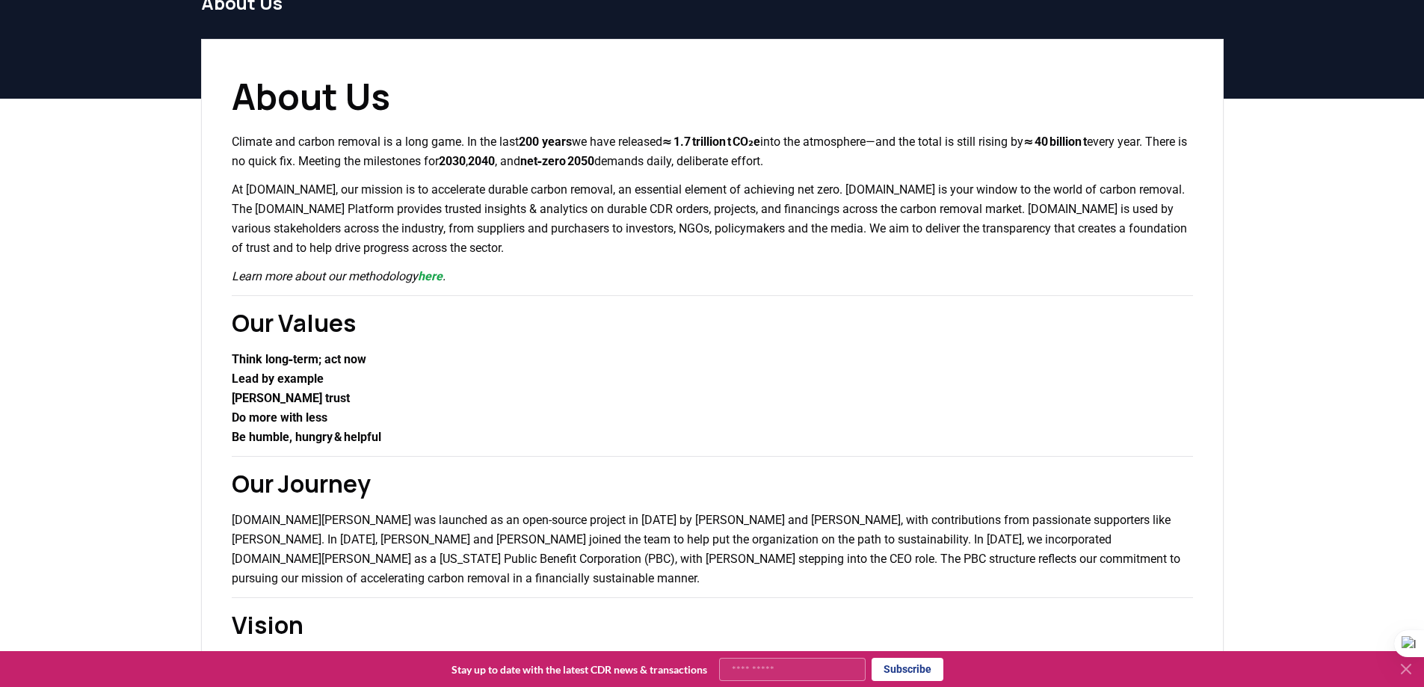
click at [817, 248] on p "At CDR.fyi, our mission is to accelerate durable carbon removal, an essential e…" at bounding box center [713, 219] width 962 height 78
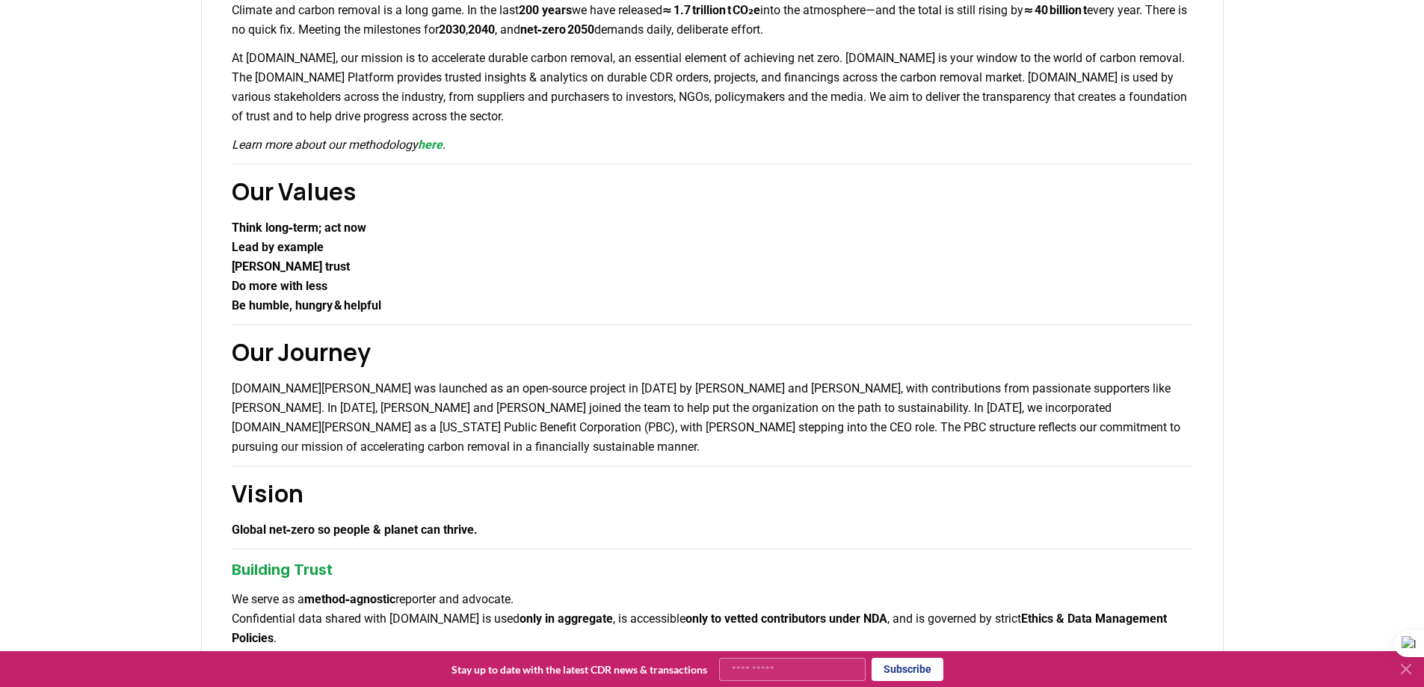
scroll to position [0, 0]
